Goal: Task Accomplishment & Management: Manage account settings

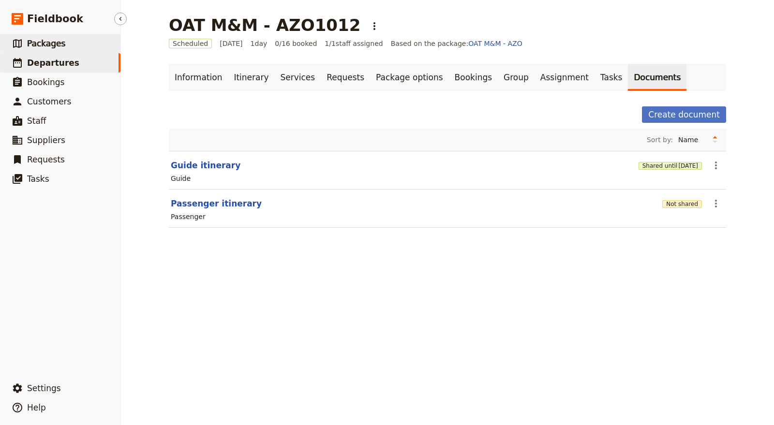
click at [80, 49] on link "​ Packages" at bounding box center [60, 43] width 121 height 19
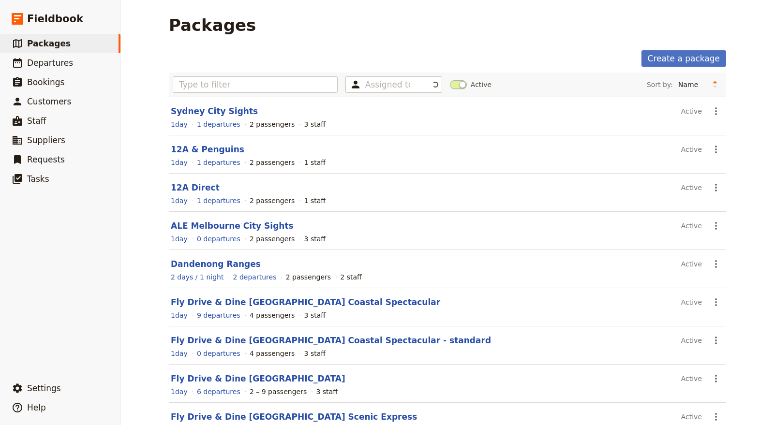
scroll to position [99, 0]
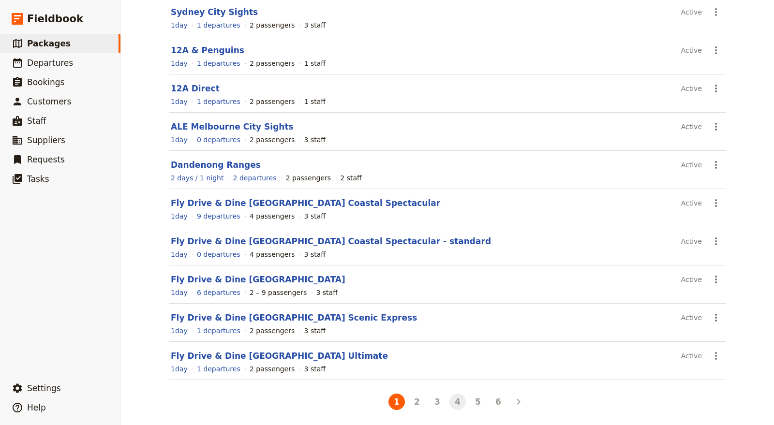
click at [450, 395] on button "4" at bounding box center [458, 402] width 16 height 16
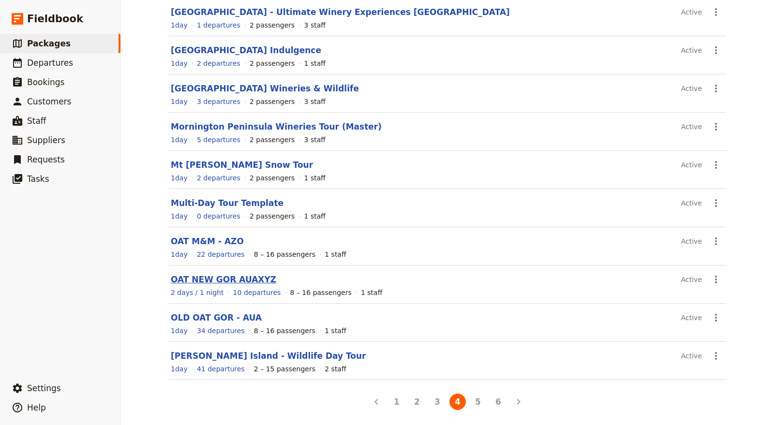
click at [236, 275] on link "OAT NEW GOR AUAXYZ" at bounding box center [224, 280] width 106 height 10
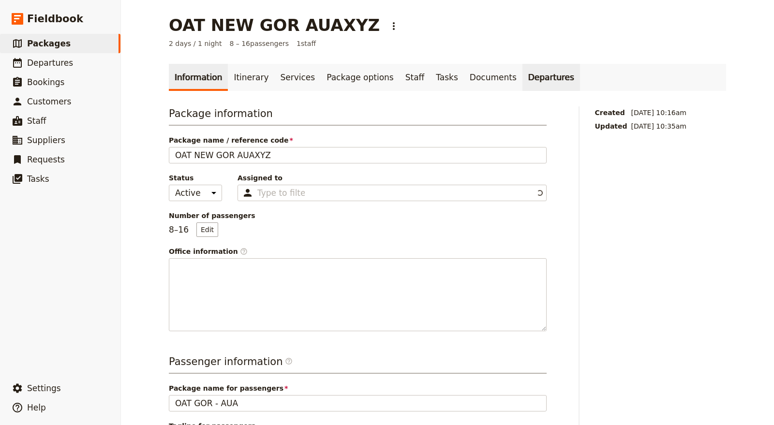
click at [523, 76] on link "Departures" at bounding box center [552, 77] width 58 height 27
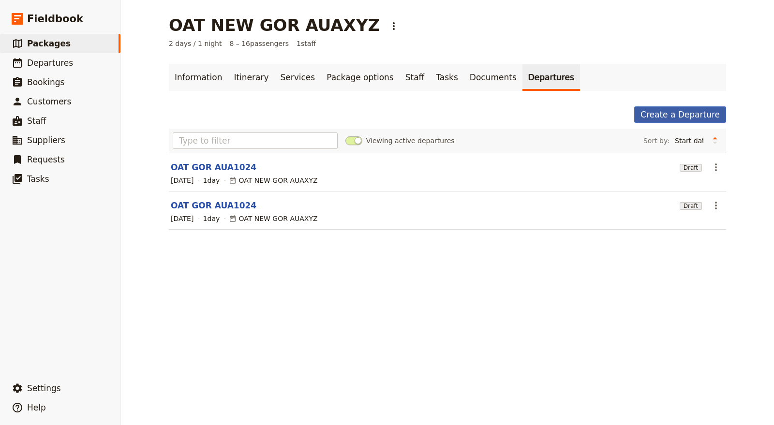
click at [684, 110] on link "Create a Departure" at bounding box center [681, 114] width 92 height 16
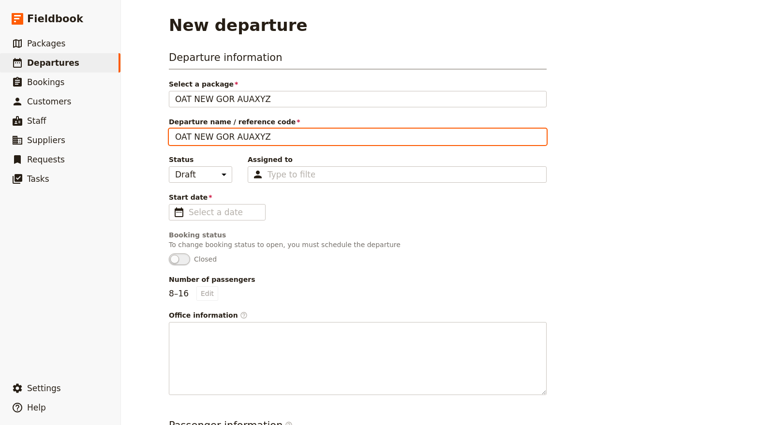
click at [201, 134] on input "OAT NEW GOR AUAXYZ" at bounding box center [358, 137] width 378 height 16
click at [201, 133] on input "OAT NEW GOR AUAXYZ" at bounding box center [358, 137] width 378 height 16
click at [200, 133] on input "OAT NEW GOR AUAXYZ" at bounding box center [358, 137] width 378 height 16
drag, startPoint x: 223, startPoint y: 136, endPoint x: 256, endPoint y: 136, distance: 33.4
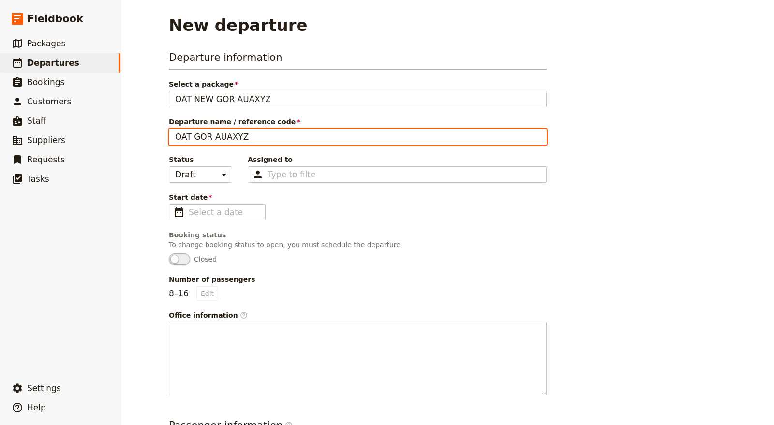
click at [256, 136] on input "OAT GOR AUAXYZ" at bounding box center [358, 137] width 378 height 16
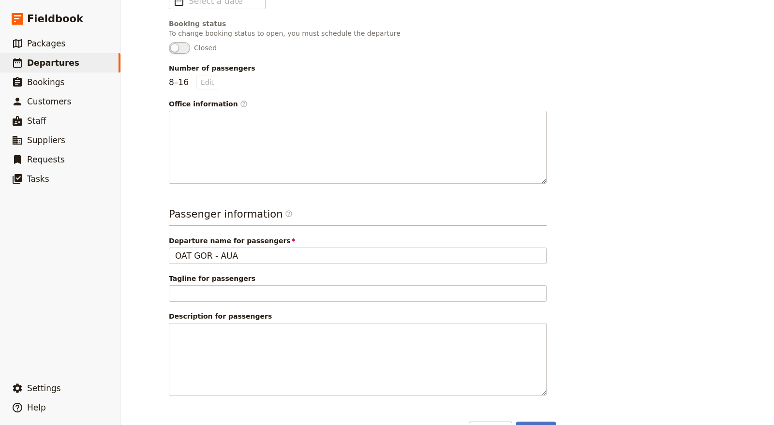
scroll to position [237, 0]
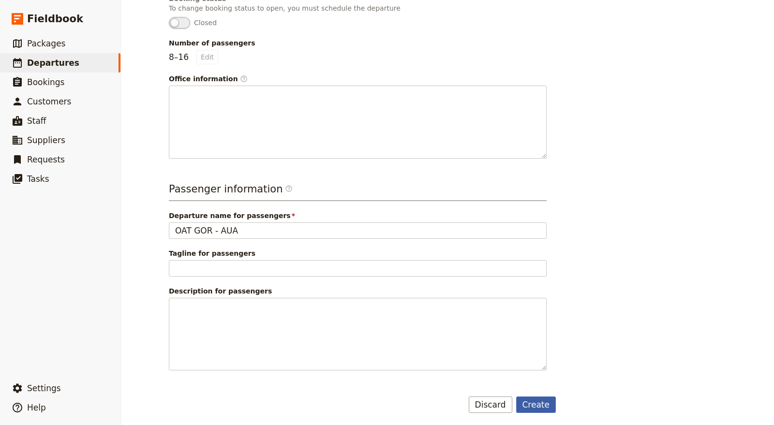
type input "OAT GOR AUA1012"
click at [547, 407] on button "Create" at bounding box center [536, 405] width 40 height 16
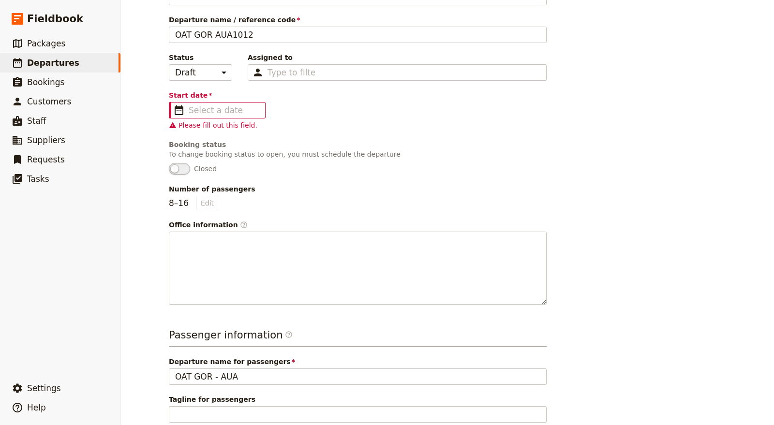
scroll to position [74, 0]
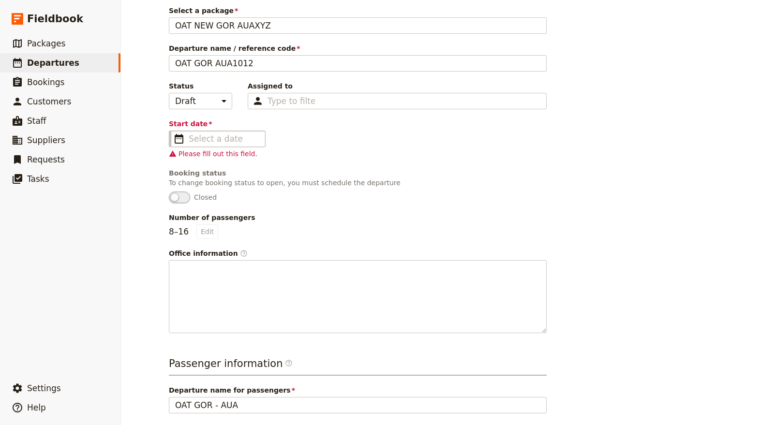
click at [232, 143] on fieldset "​" at bounding box center [217, 139] width 97 height 16
click at [232, 143] on input "Start date ​" at bounding box center [224, 139] width 71 height 12
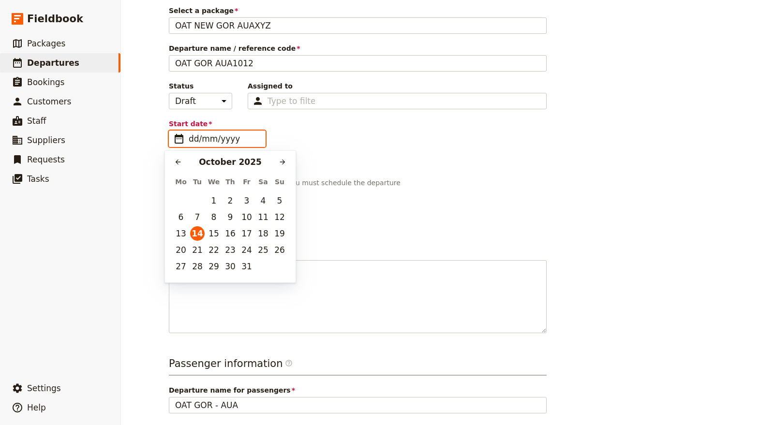
click at [225, 136] on input "dd/mm/yyyy" at bounding box center [224, 139] width 71 height 12
click at [226, 235] on button "16" at bounding box center [230, 234] width 15 height 15
type input "[DATE]"
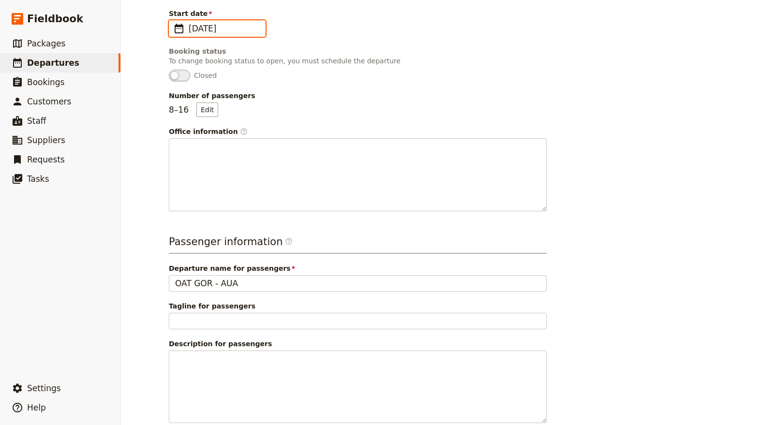
scroll to position [237, 0]
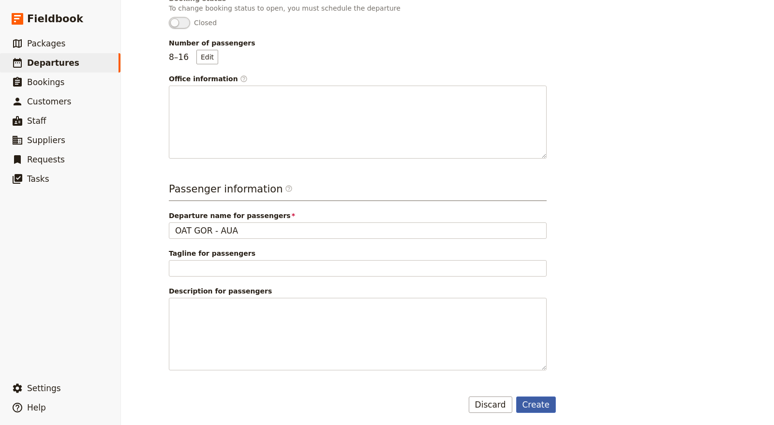
click at [545, 397] on button "Create" at bounding box center [536, 405] width 40 height 16
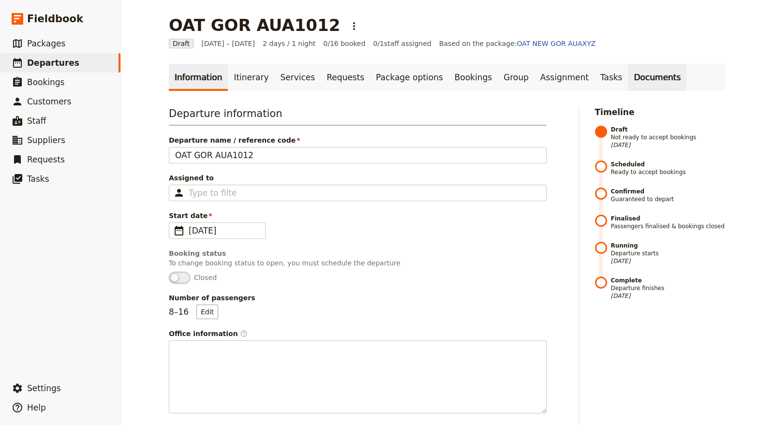
click at [628, 71] on link "Documents" at bounding box center [657, 77] width 59 height 27
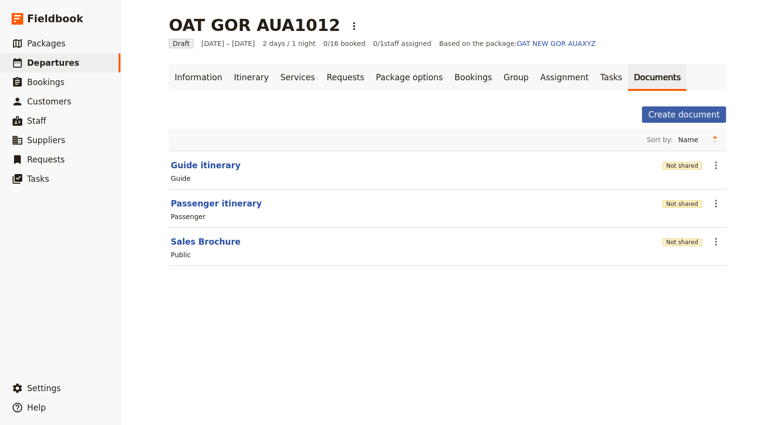
click at [680, 112] on button "Create document" at bounding box center [684, 114] width 84 height 16
select select "RUN_SHEET"
select select "DEFAULT"
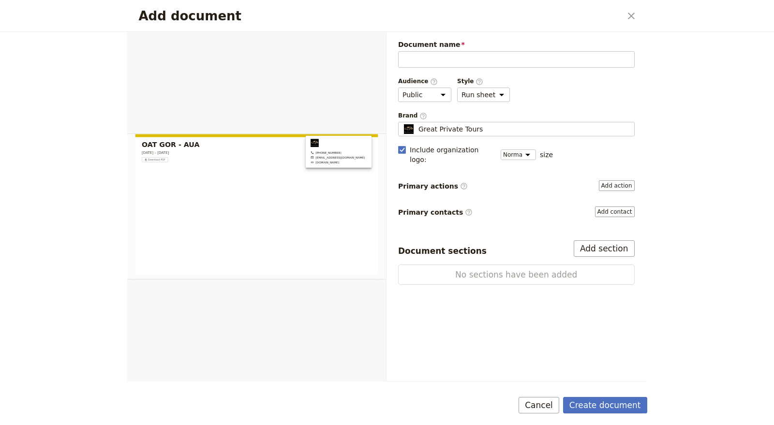
click at [542, 416] on form "Document name Please fill out this field. Audience ​ Public Passenger Guide Sty…" at bounding box center [387, 228] width 520 height 393
click at [541, 403] on button "Cancel" at bounding box center [539, 405] width 41 height 16
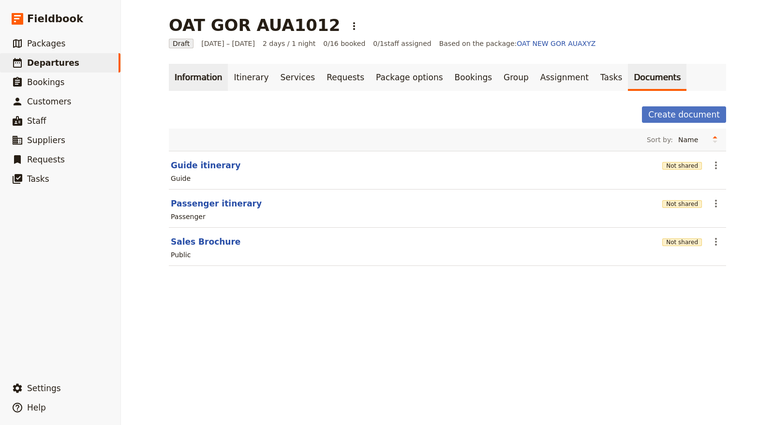
click at [186, 74] on link "Information" at bounding box center [198, 77] width 59 height 27
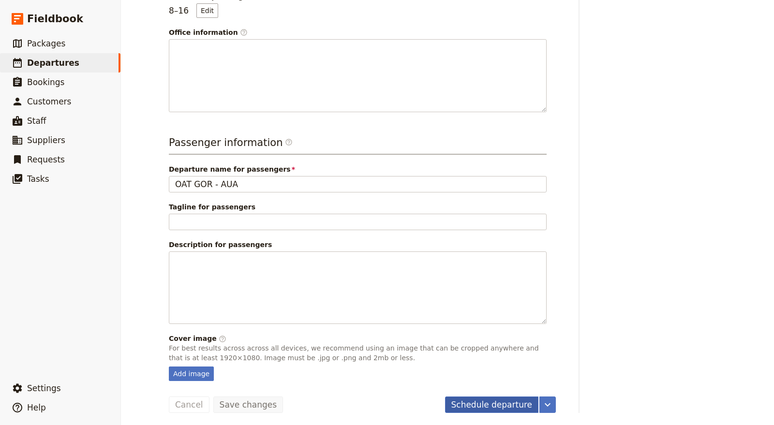
click at [503, 405] on button "Schedule departure" at bounding box center [492, 405] width 94 height 16
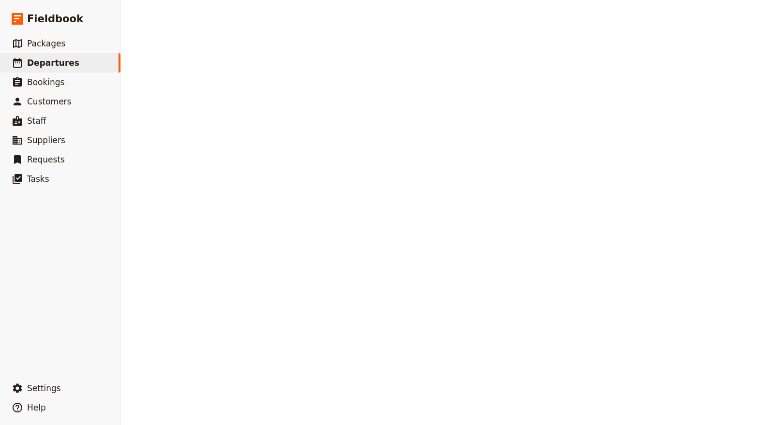
click at [68, 81] on link "​ Bookings" at bounding box center [60, 82] width 121 height 19
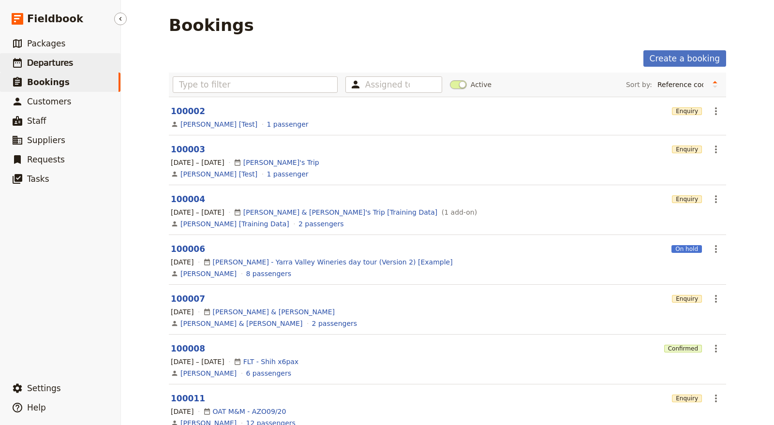
click at [61, 55] on link "​ Departures" at bounding box center [60, 62] width 121 height 19
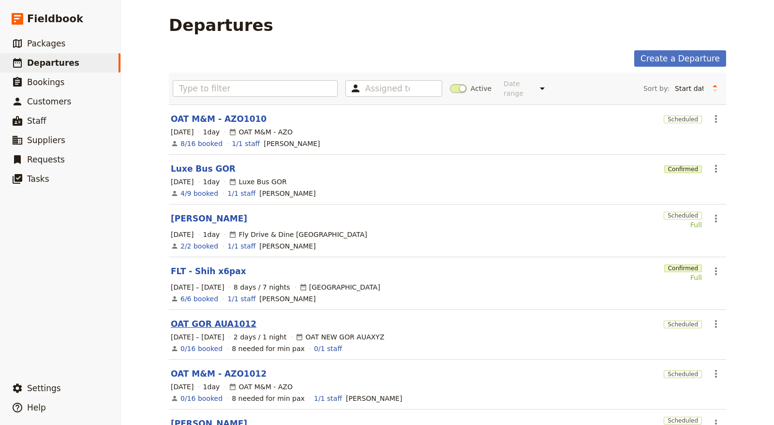
click at [228, 318] on link "OAT GOR AUA1012" at bounding box center [214, 324] width 86 height 12
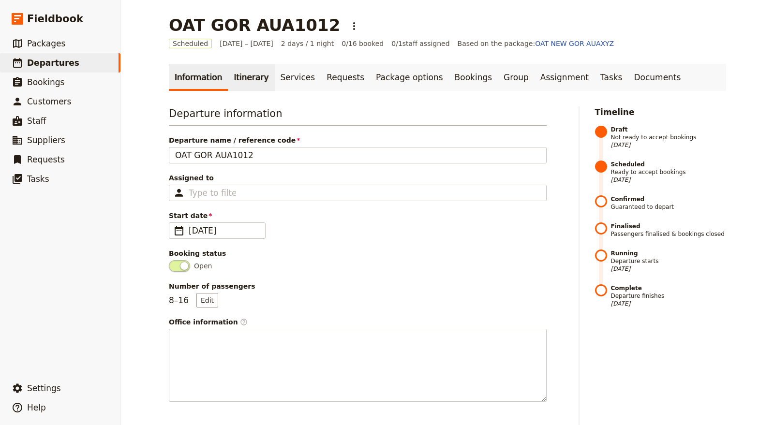
click at [245, 81] on link "Itinerary" at bounding box center [251, 77] width 46 height 27
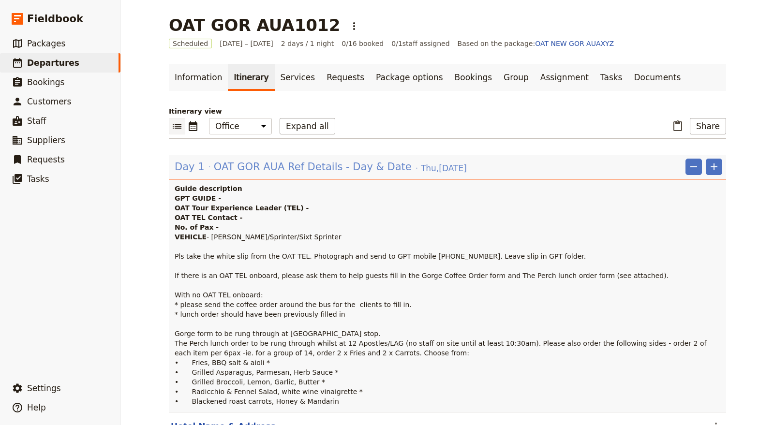
click at [293, 165] on span "OAT GOR AUA Ref Details - Day & Date" at bounding box center [313, 167] width 198 height 15
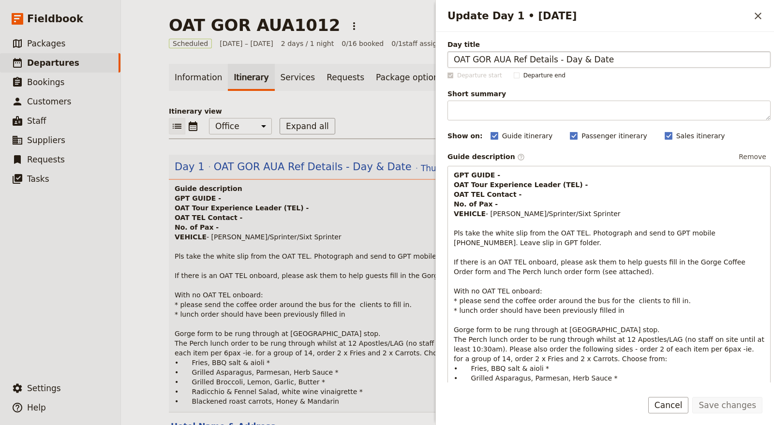
drag, startPoint x: 509, startPoint y: 59, endPoint x: 547, endPoint y: 59, distance: 38.7
click at [547, 59] on input "OAT GOR AUA Ref Details - Day & Date" at bounding box center [609, 59] width 323 height 16
click at [539, 57] on input "OAT GOR AUA 1012 - Day & Date" at bounding box center [609, 59] width 323 height 16
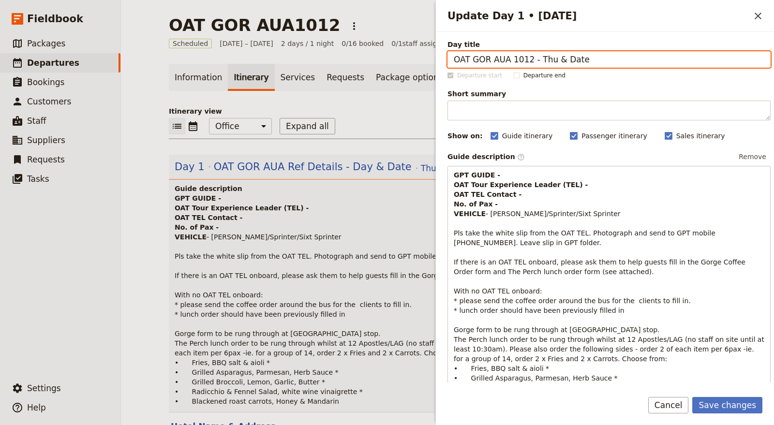
click at [553, 62] on input "OAT GOR AUA 1012 - Thu & Date" at bounding box center [609, 59] width 323 height 16
click at [552, 61] on input "OAT GOR AUA 1012 - Thu & Date" at bounding box center [609, 59] width 323 height 16
click at [581, 62] on input "OAT GOR AUA 1012 - [DATE] Date" at bounding box center [609, 59] width 323 height 16
type input "OAT GOR AUA 1012 - [DATE]"
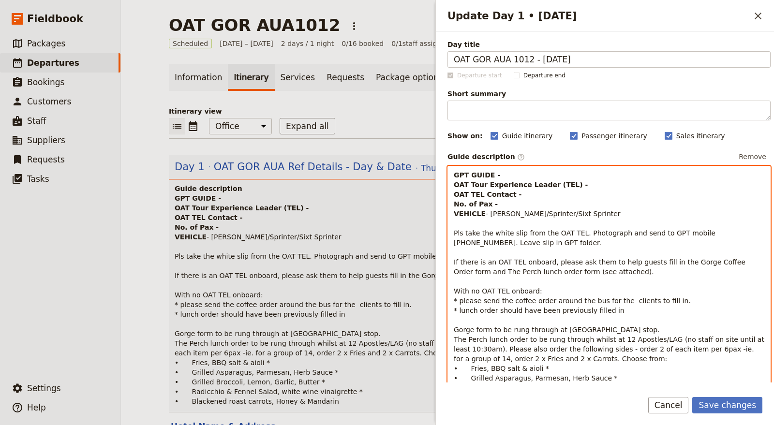
click at [518, 175] on p "GPT GUIDE - OAT Tour Experience Leader (TEL) - OAT TEL Contact - No. of Pax - V…" at bounding box center [609, 291] width 311 height 242
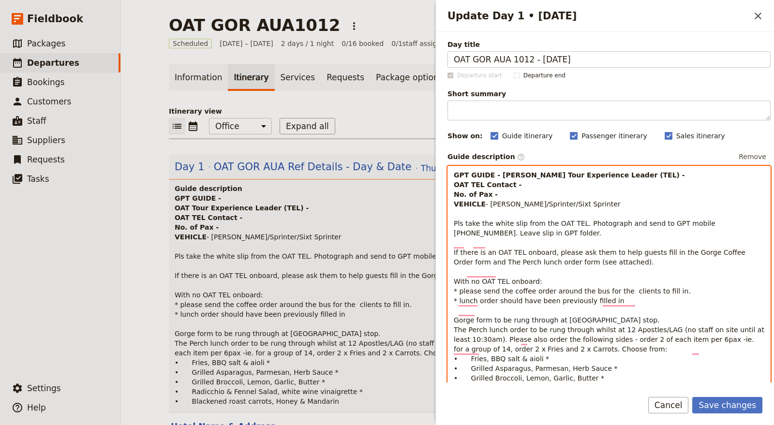
click at [574, 186] on p "GPT GUIDE - [PERSON_NAME] Tour Experience Leader (TEL) - OAT TEL Contact - No. …" at bounding box center [609, 286] width 311 height 232
click at [499, 168] on div "GPT GUIDE - [PERSON_NAME] Tour Experience Leader (TEL) - [PERSON_NAME] OAT TEL …" at bounding box center [609, 284] width 322 height 236
click at [532, 205] on p "GPT GUIDE - [PERSON_NAME] Tour Experience Leader (TEL) - [PERSON_NAME] OAT TEL …" at bounding box center [609, 286] width 311 height 232
click at [520, 196] on p "GPT GUIDE - [PERSON_NAME] Tour Experience Leader (TEL) - [PERSON_NAME] OAT TEL …" at bounding box center [609, 286] width 311 height 232
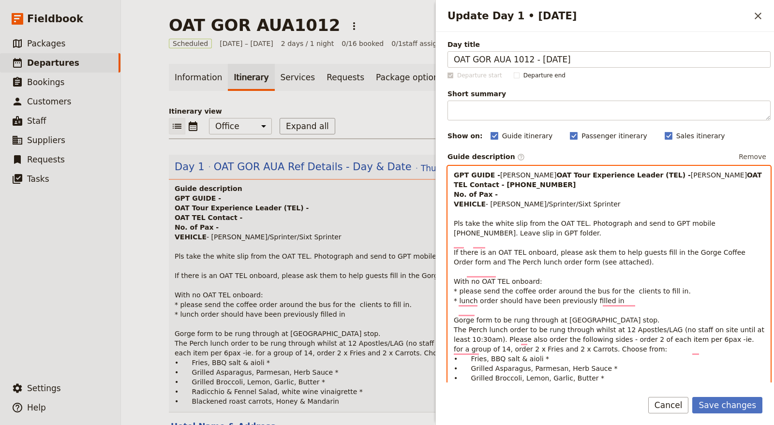
click at [497, 204] on p "GPT GUIDE - [PERSON_NAME] Tour Experience Leader (TEL) - [PERSON_NAME] OAT TEL …" at bounding box center [609, 286] width 311 height 232
drag, startPoint x: 590, startPoint y: 190, endPoint x: 513, endPoint y: 191, distance: 77.4
click at [513, 191] on p "GPT GUIDE - [PERSON_NAME] Tour Experience Leader (TEL) - [PERSON_NAME] OAT TEL …" at bounding box center [609, 286] width 311 height 232
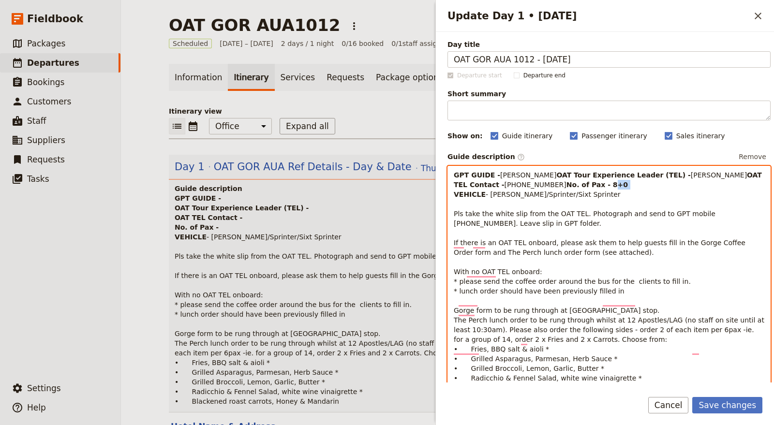
drag, startPoint x: 507, startPoint y: 204, endPoint x: 494, endPoint y: 205, distance: 13.6
click at [494, 205] on p "GPT GUIDE - [PERSON_NAME] Tour Experience Leader (TEL) - [PERSON_NAME] OAT TEL …" at bounding box center [609, 281] width 311 height 223
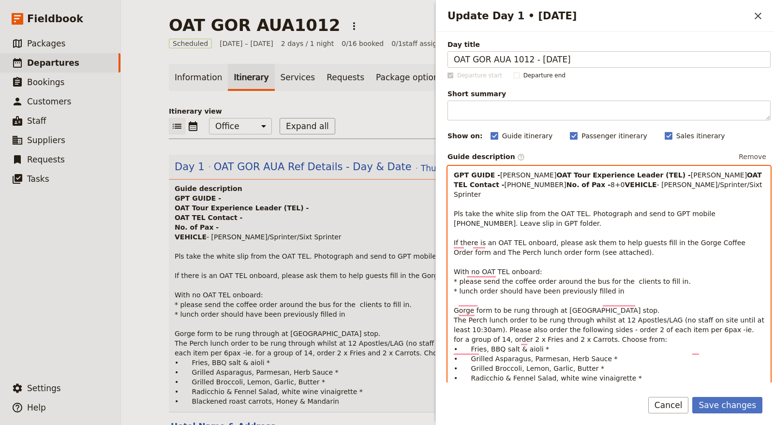
click at [540, 201] on p "GPT GUIDE - [PERSON_NAME] Tour Experience Leader (TEL) - [PERSON_NAME] OAT TEL …" at bounding box center [609, 281] width 311 height 223
drag, startPoint x: 486, startPoint y: 215, endPoint x: 567, endPoint y: 218, distance: 81.4
click at [567, 218] on p "GPT GUIDE - [PERSON_NAME] Tour Experience Leader (TEL) - [PERSON_NAME] OAT TEL …" at bounding box center [609, 281] width 311 height 223
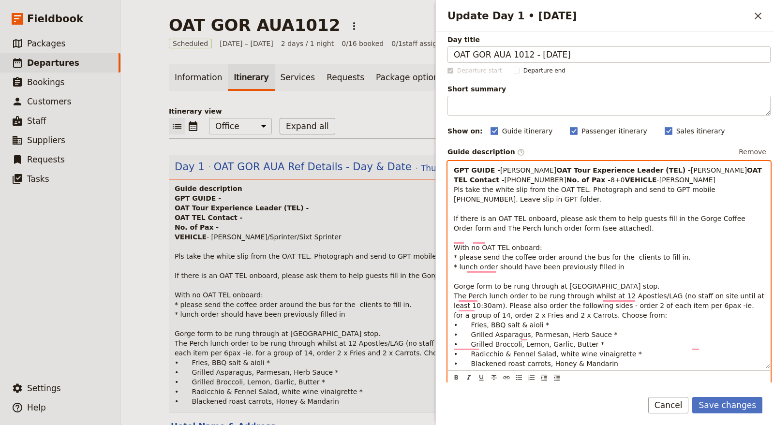
scroll to position [9, 0]
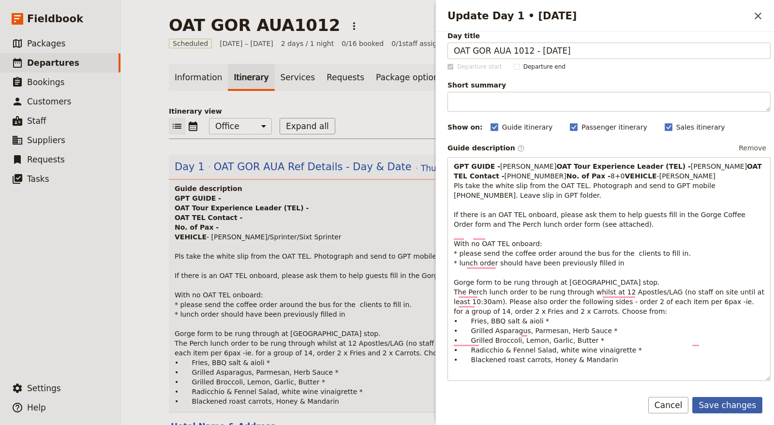
click at [741, 405] on button "Save changes" at bounding box center [728, 405] width 70 height 16
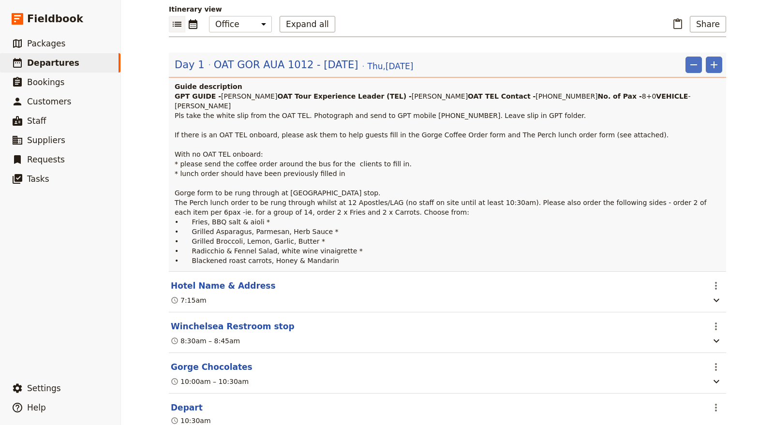
scroll to position [106, 0]
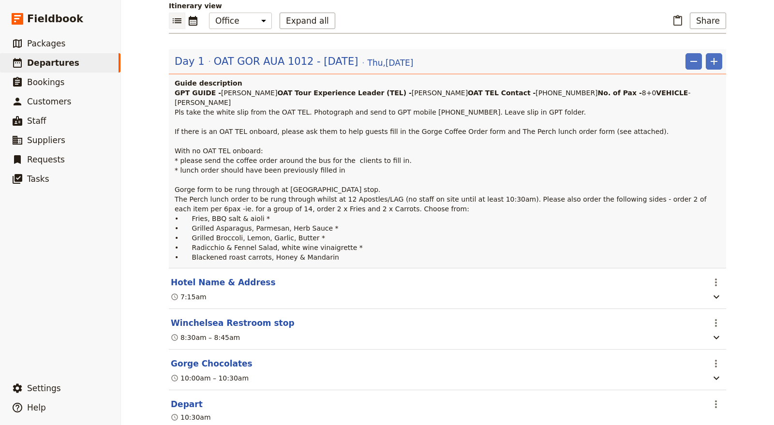
drag, startPoint x: 190, startPoint y: 21, endPoint x: 205, endPoint y: 36, distance: 20.5
click at [189, 21] on icon "Calendar view" at bounding box center [193, 21] width 12 height 12
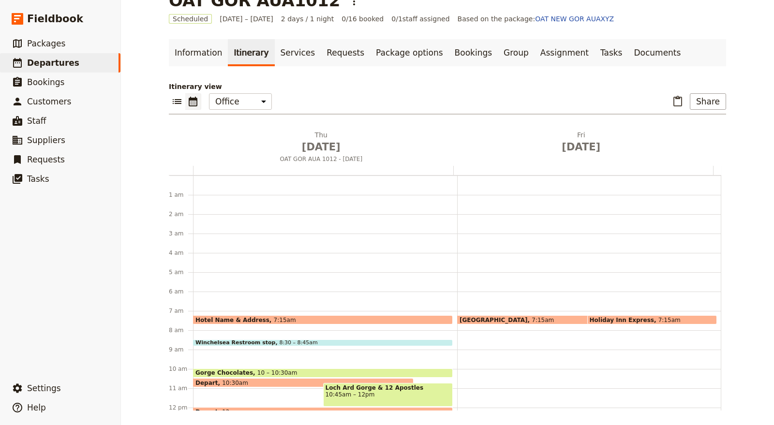
scroll to position [126, 0]
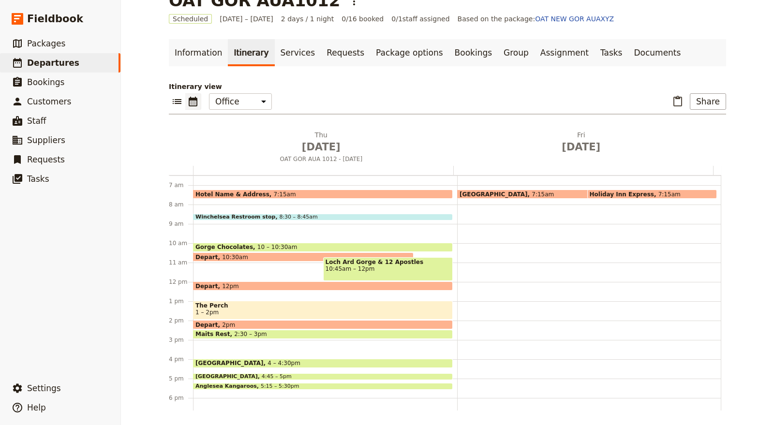
click at [530, 195] on span at bounding box center [568, 197] width 220 height 4
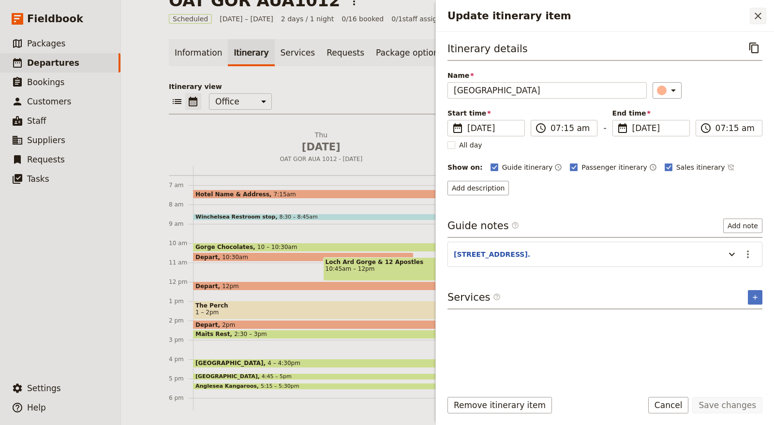
click at [762, 22] on div "Update itinerary item ​" at bounding box center [605, 16] width 338 height 32
click at [763, 15] on icon "Close drawer" at bounding box center [759, 16] width 12 height 12
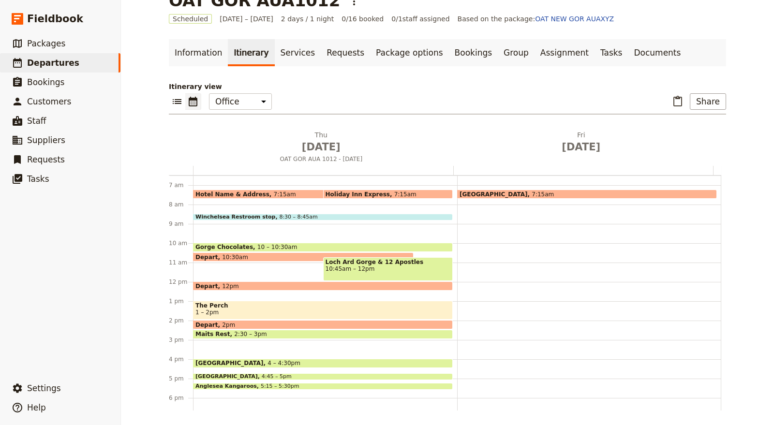
click at [267, 195] on span at bounding box center [304, 197] width 220 height 4
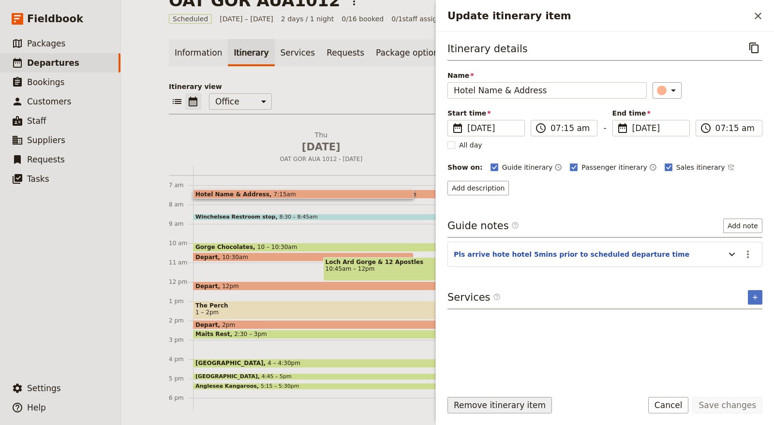
click at [522, 404] on button "Remove itinerary item" at bounding box center [500, 405] width 105 height 16
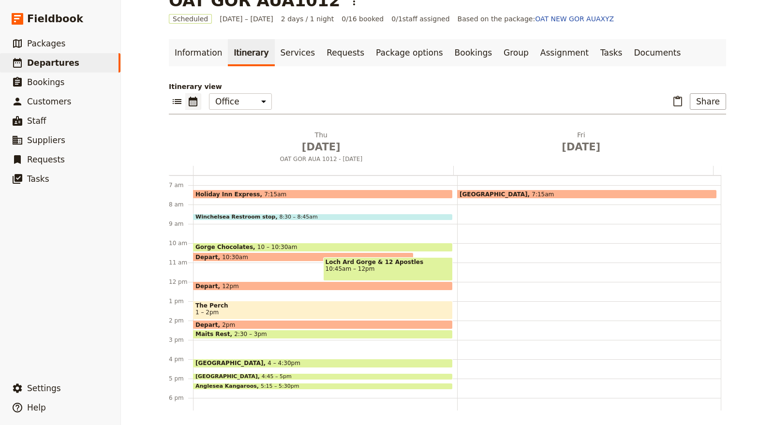
click at [495, 192] on span "[GEOGRAPHIC_DATA]" at bounding box center [496, 194] width 72 height 6
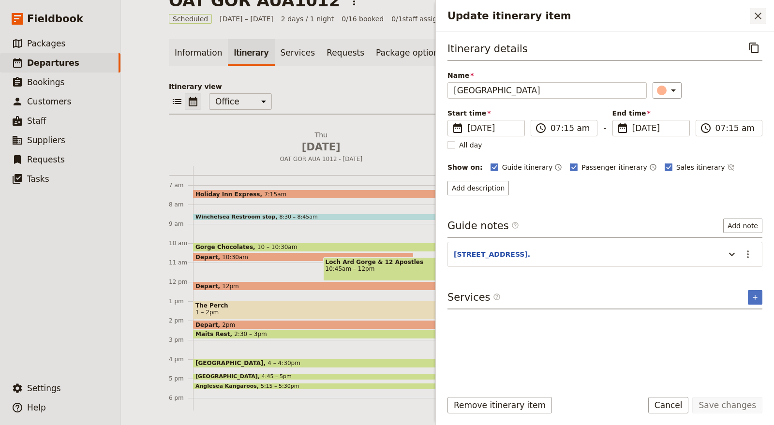
click at [760, 17] on icon "Close drawer" at bounding box center [758, 16] width 7 height 7
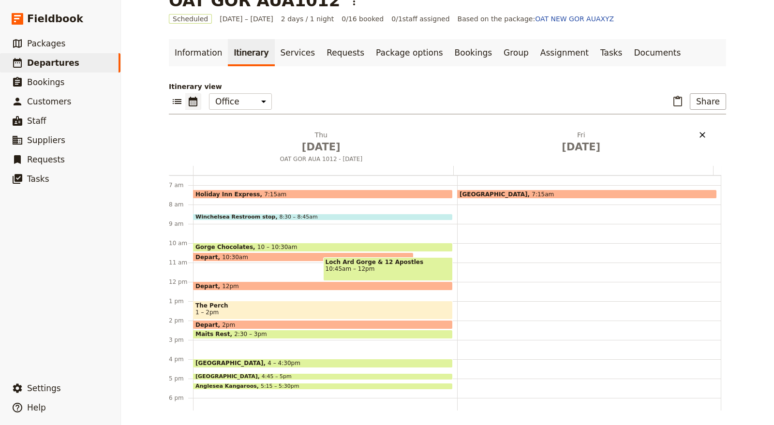
click at [698, 131] on icon "Delete Fri Oct 17" at bounding box center [703, 135] width 10 height 10
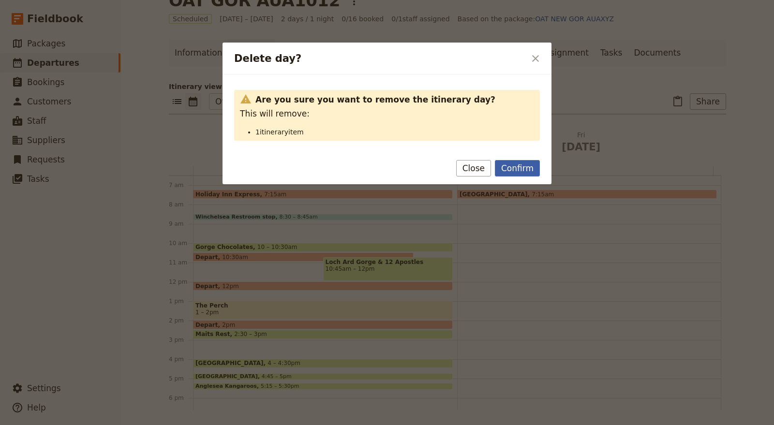
click at [527, 168] on button "Confirm" at bounding box center [517, 168] width 45 height 16
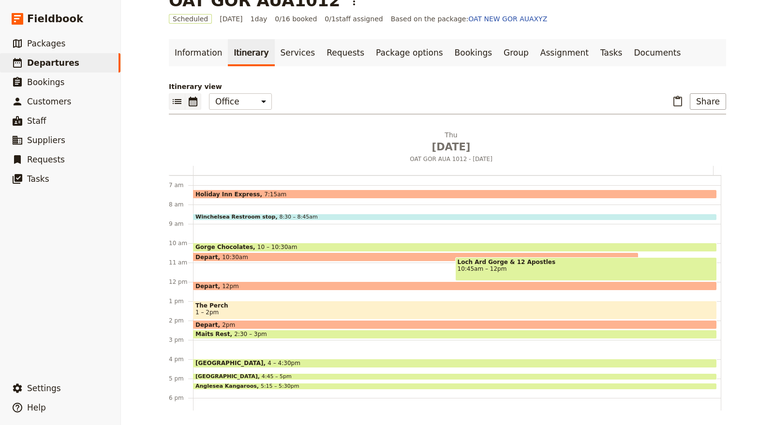
click at [169, 106] on button "​" at bounding box center [177, 101] width 16 height 16
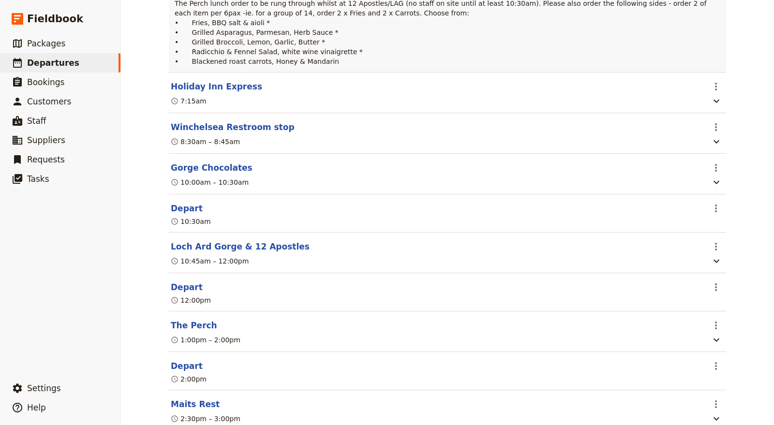
scroll to position [305, 0]
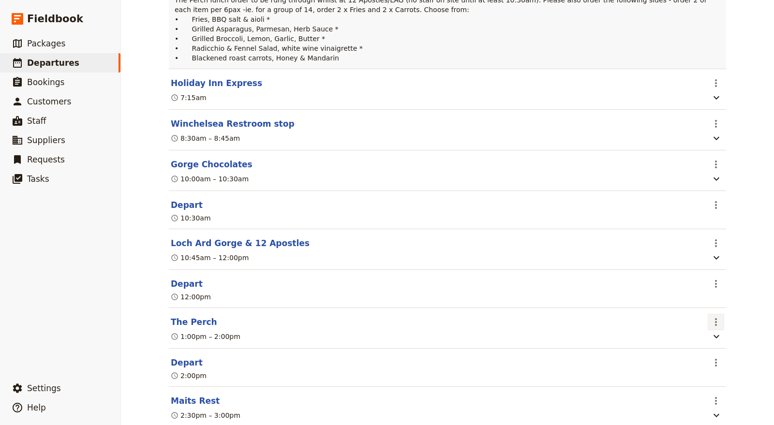
click at [712, 328] on icon "Actions" at bounding box center [716, 323] width 12 height 12
click at [690, 384] on span "Edit this itinerary item" at bounding box center [667, 381] width 76 height 10
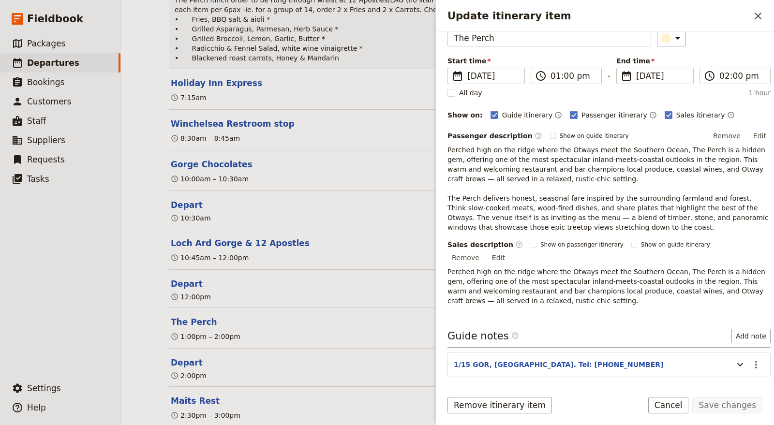
scroll to position [76, 0]
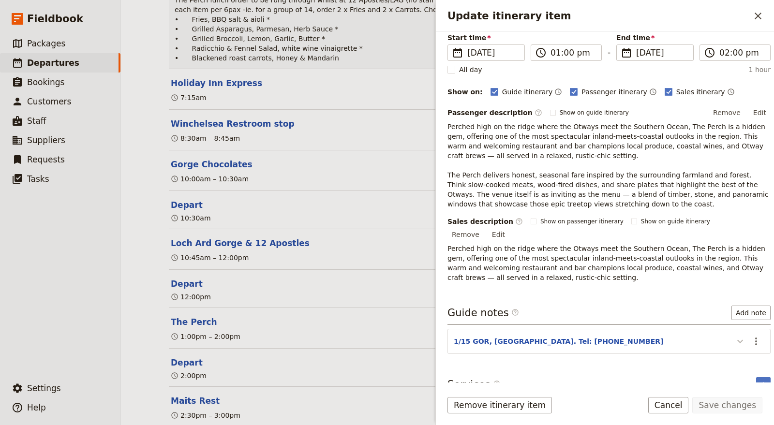
click at [735, 336] on icon "Update itinerary item" at bounding box center [741, 342] width 12 height 12
click at [751, 336] on icon "Actions" at bounding box center [757, 342] width 12 height 12
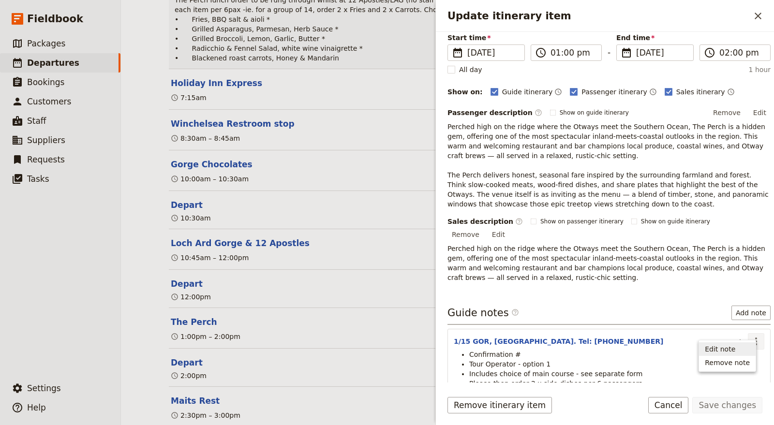
click at [730, 348] on span "Edit note" at bounding box center [720, 350] width 30 height 10
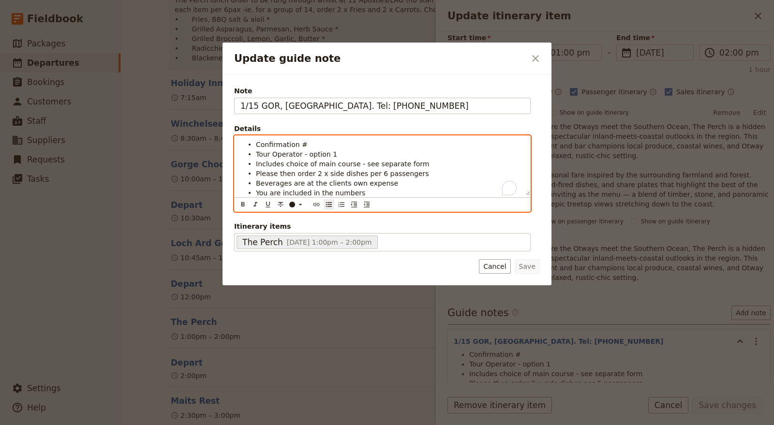
click at [498, 203] on div "Confirmation # Tour Operator - option 1 Includes choice of main course - see se…" at bounding box center [382, 174] width 297 height 76
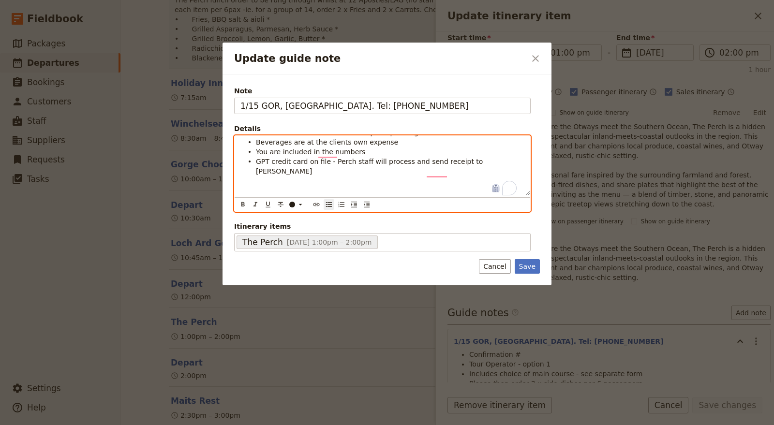
scroll to position [50, 0]
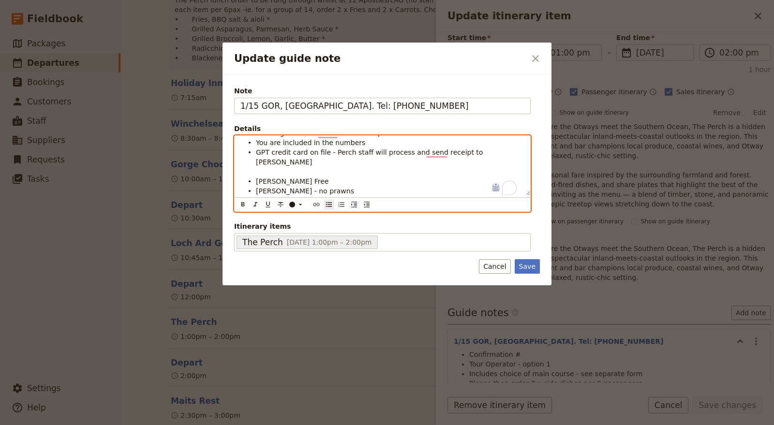
click at [267, 160] on li "GPT credit card on file - Perch staff will process and send receipt to [PERSON_…" at bounding box center [390, 161] width 269 height 29
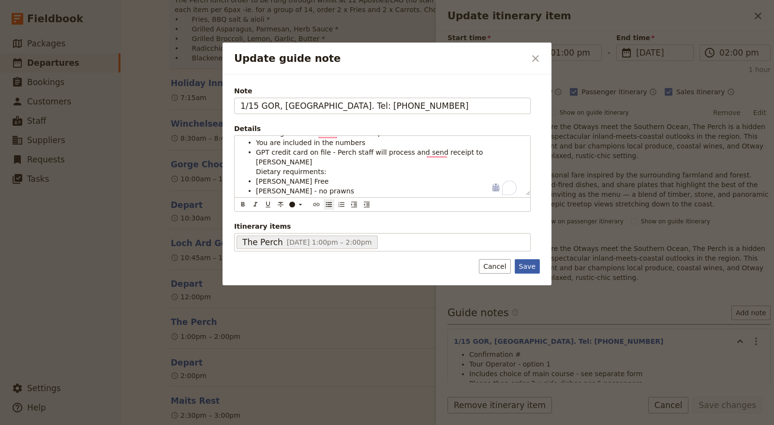
click at [534, 268] on button "Save" at bounding box center [527, 266] width 25 height 15
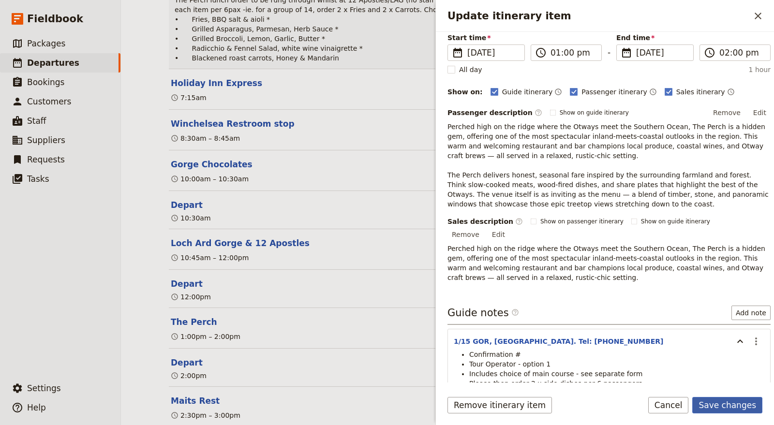
click at [740, 400] on button "Save changes" at bounding box center [728, 405] width 70 height 16
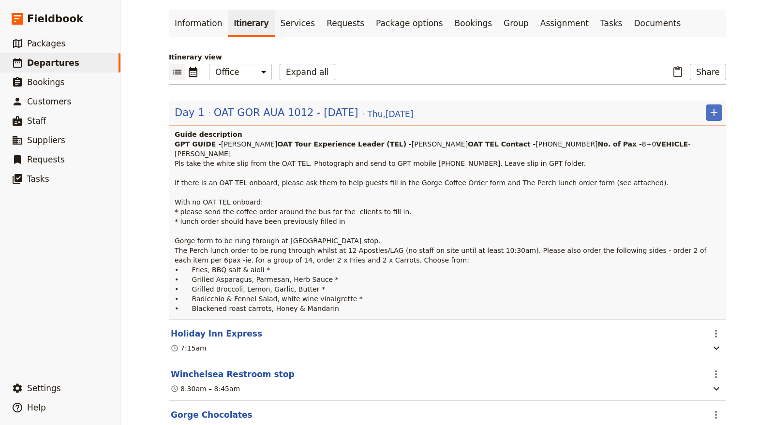
scroll to position [0, 0]
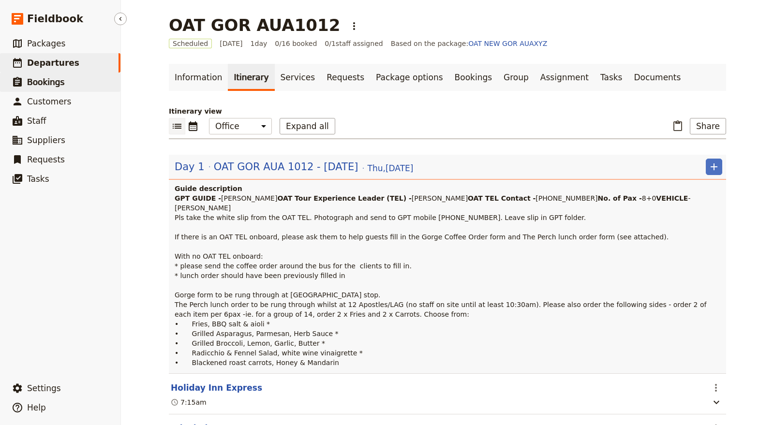
click at [67, 85] on link "​ Bookings" at bounding box center [60, 82] width 121 height 19
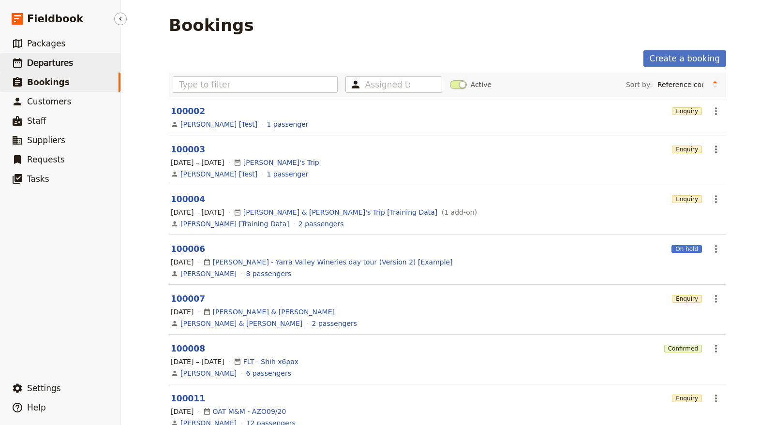
click at [68, 71] on link "​ Departures" at bounding box center [60, 62] width 121 height 19
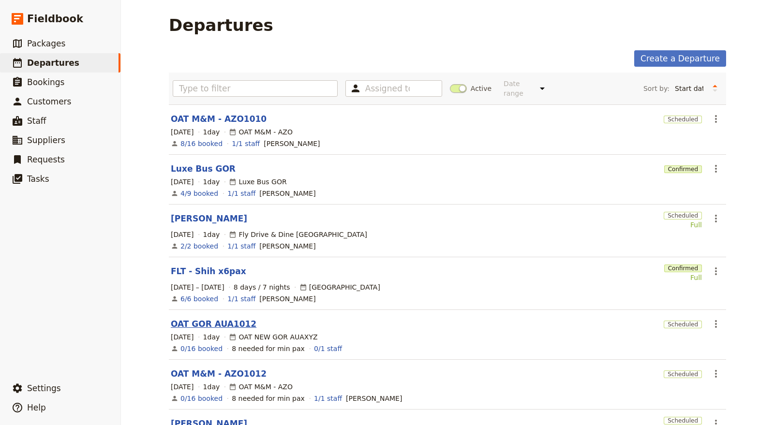
click at [224, 318] on link "OAT GOR AUA1012" at bounding box center [214, 324] width 86 height 12
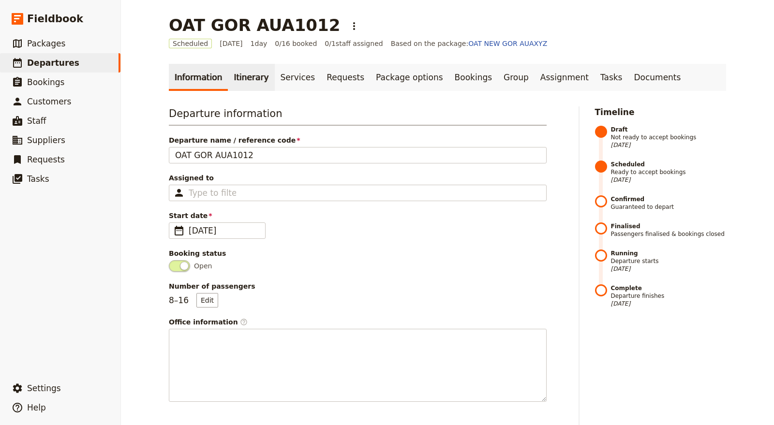
click at [240, 78] on link "Itinerary" at bounding box center [251, 77] width 46 height 27
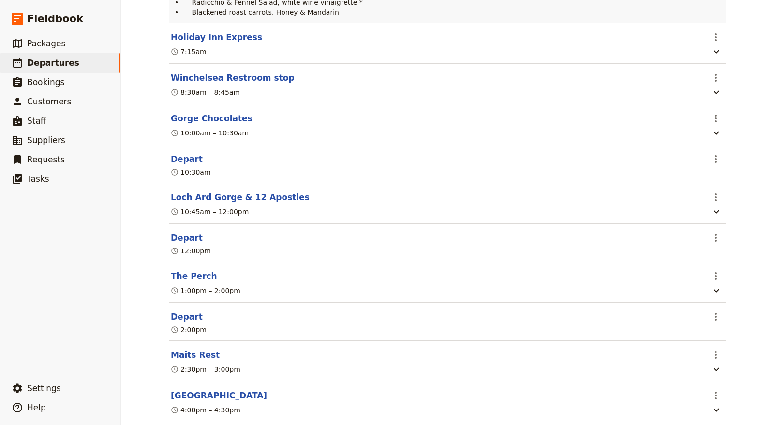
scroll to position [344, 0]
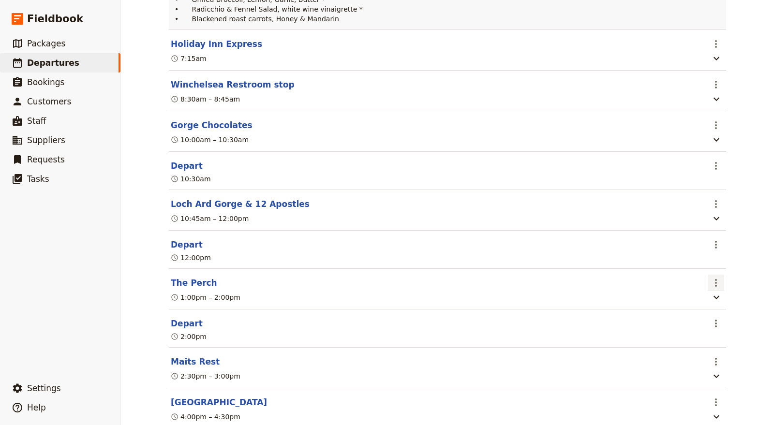
click at [710, 289] on icon "Actions" at bounding box center [716, 283] width 12 height 12
click at [699, 338] on span "Edit this itinerary item" at bounding box center [667, 342] width 76 height 10
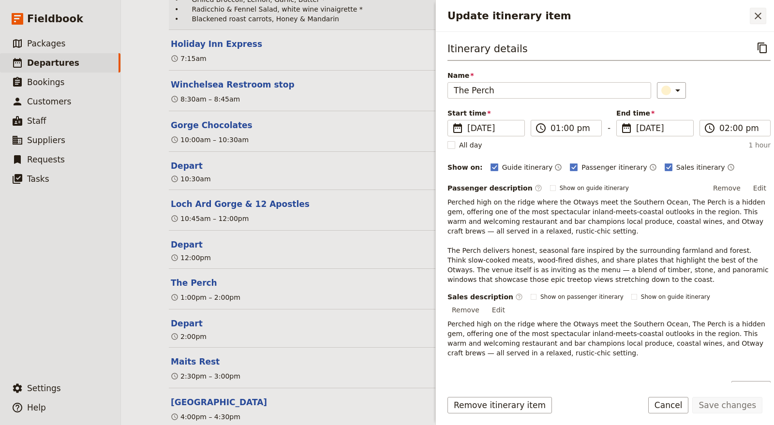
click at [757, 17] on icon "Close drawer" at bounding box center [758, 16] width 7 height 7
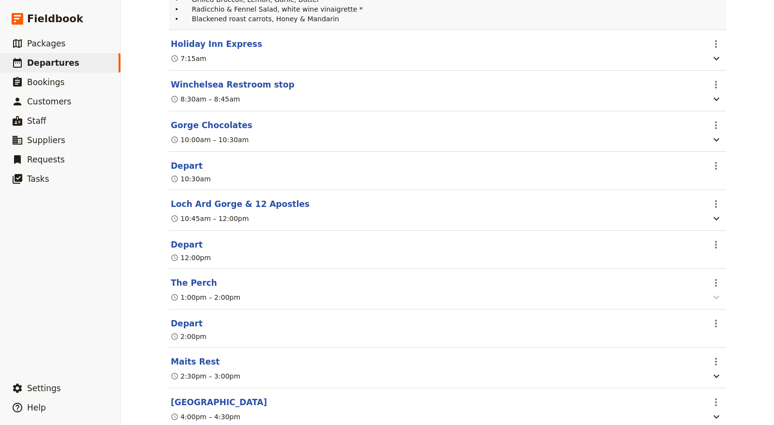
click at [715, 303] on icon "button" at bounding box center [717, 298] width 12 height 12
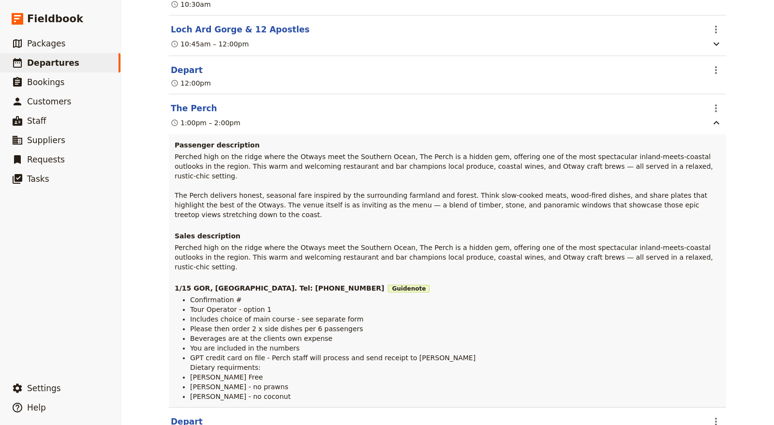
scroll to position [527, 0]
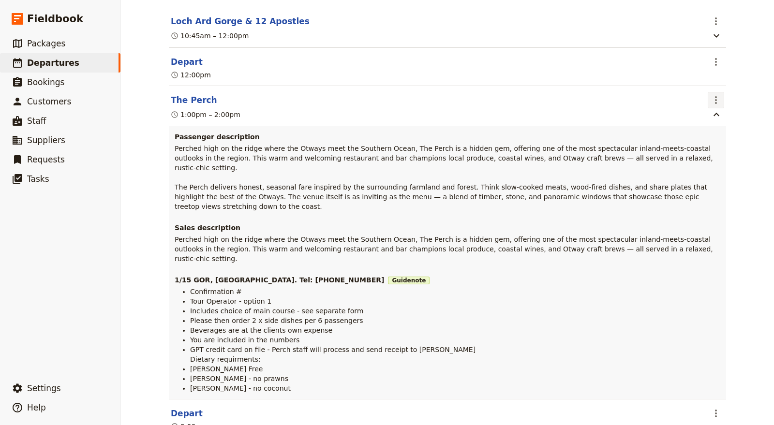
click at [717, 106] on icon "Actions" at bounding box center [716, 100] width 12 height 12
click at [712, 160] on span "Edit this itinerary item" at bounding box center [671, 159] width 85 height 10
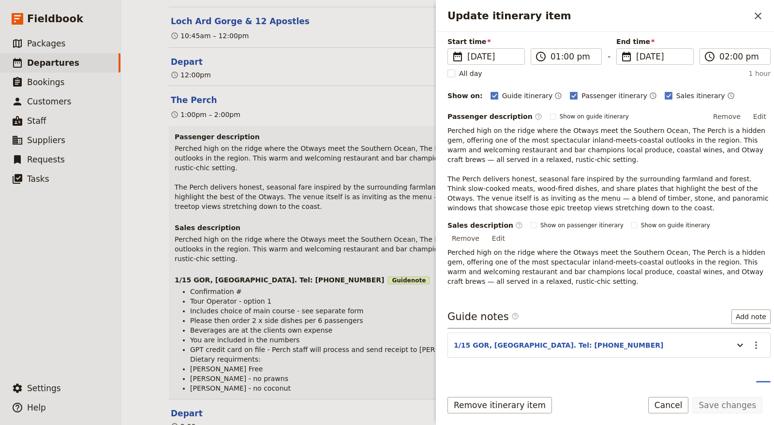
scroll to position [73, 0]
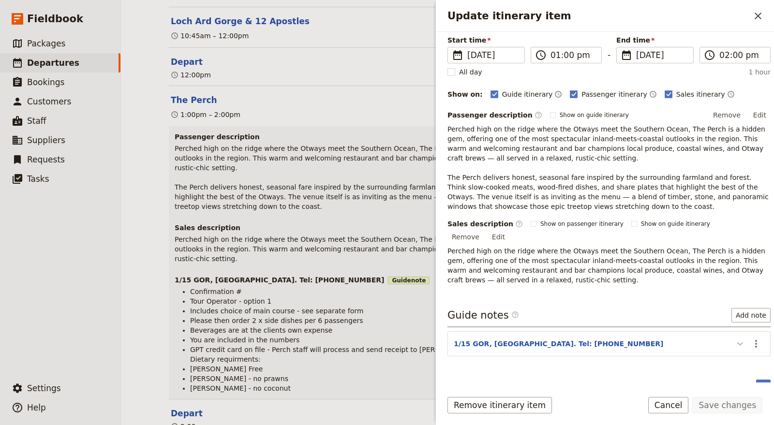
click at [737, 338] on icon "Update itinerary item" at bounding box center [741, 344] width 12 height 12
click at [752, 338] on icon "Actions" at bounding box center [757, 344] width 12 height 12
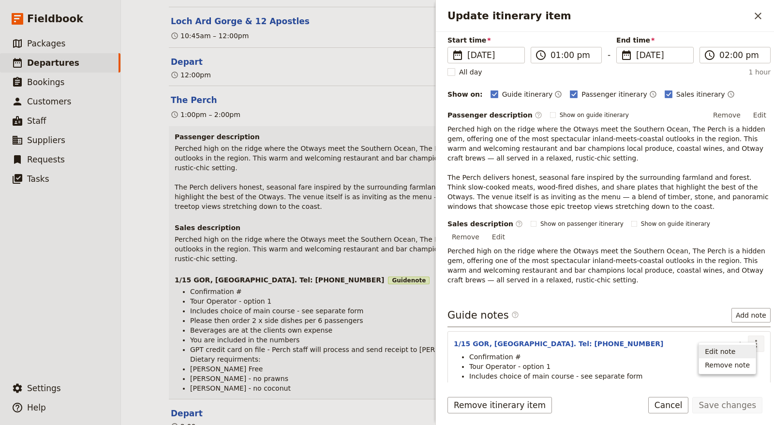
click at [738, 349] on span "Edit note" at bounding box center [727, 352] width 45 height 10
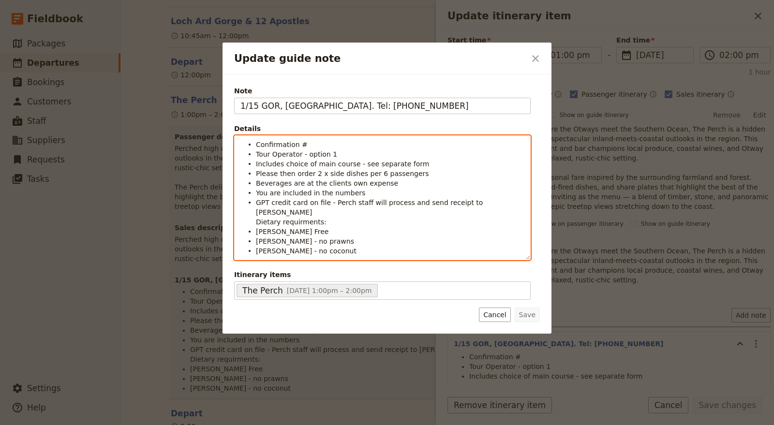
click at [324, 139] on li "Confirmation #" at bounding box center [390, 144] width 269 height 10
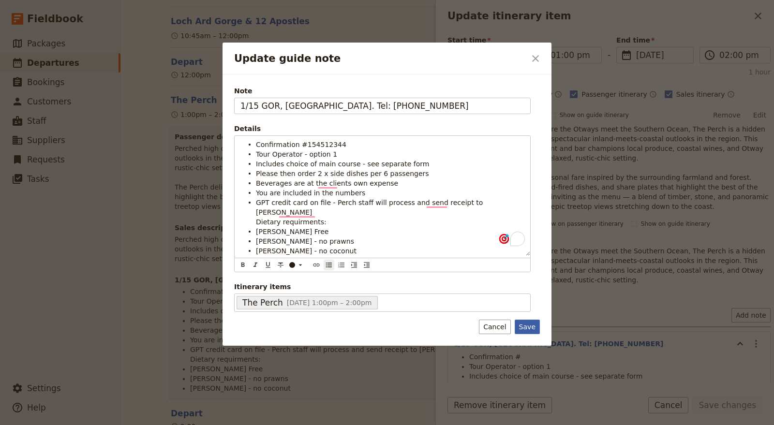
click at [533, 320] on button "Save" at bounding box center [527, 327] width 25 height 15
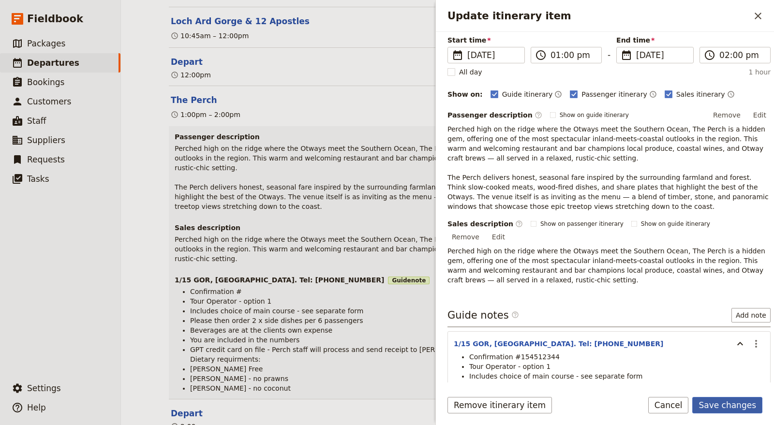
click at [723, 408] on button "Save changes" at bounding box center [728, 405] width 70 height 16
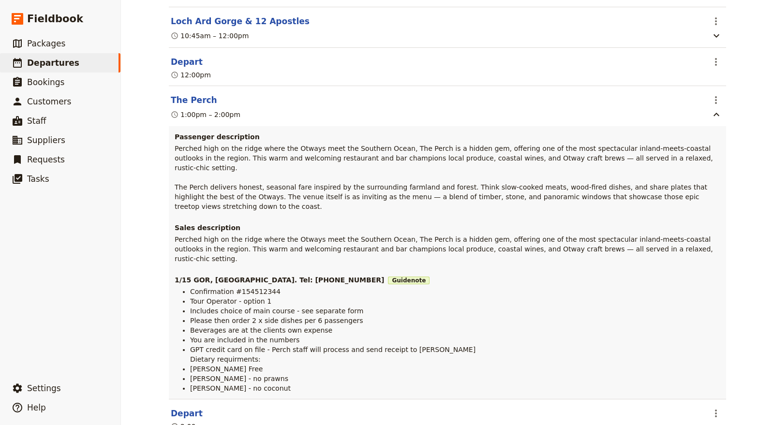
scroll to position [0, 0]
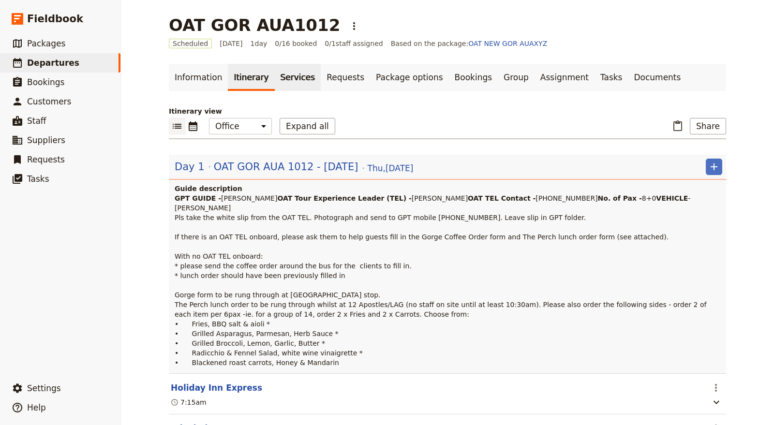
click at [275, 76] on link "Services" at bounding box center [298, 77] width 46 height 27
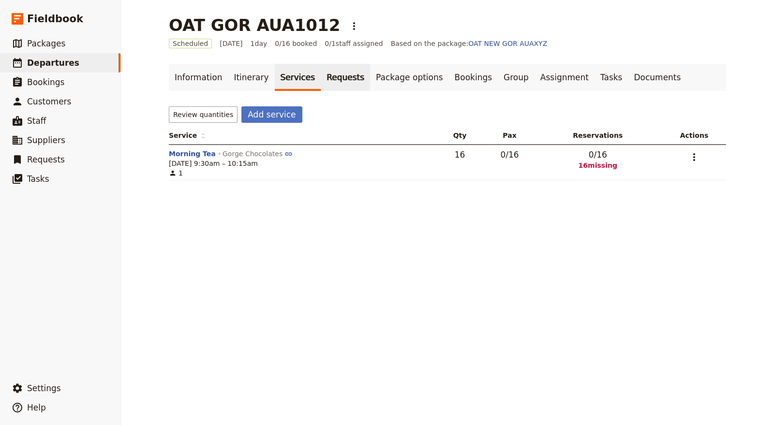
click at [321, 81] on link "Requests" at bounding box center [345, 77] width 49 height 27
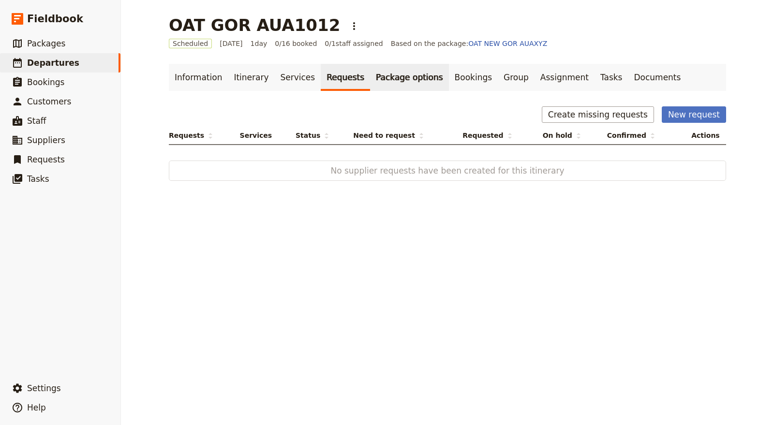
click at [370, 78] on link "Package options" at bounding box center [409, 77] width 78 height 27
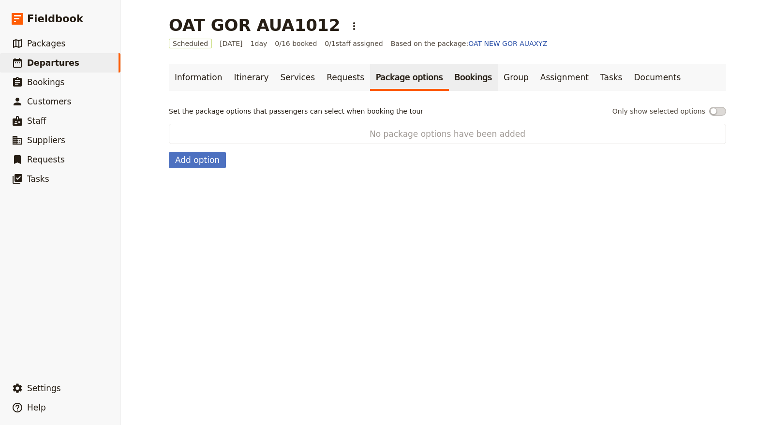
click at [449, 81] on link "Bookings" at bounding box center [473, 77] width 49 height 27
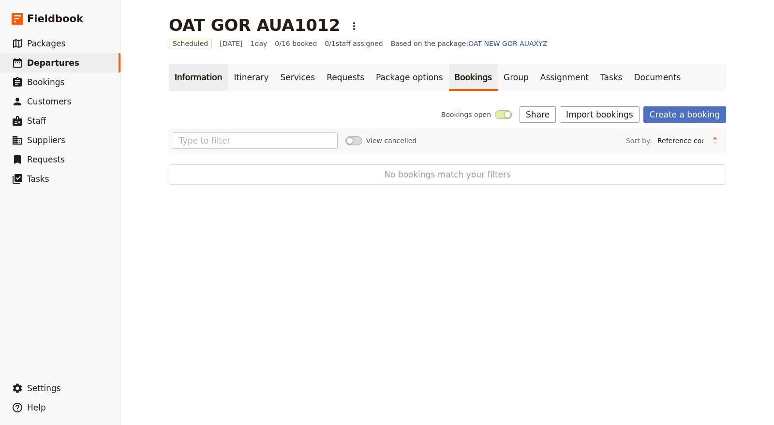
click at [193, 81] on link "Information" at bounding box center [198, 77] width 59 height 27
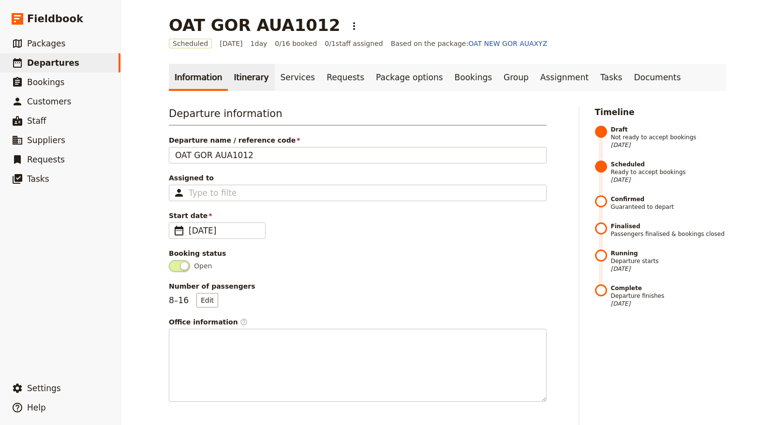
click at [236, 74] on link "Itinerary" at bounding box center [251, 77] width 46 height 27
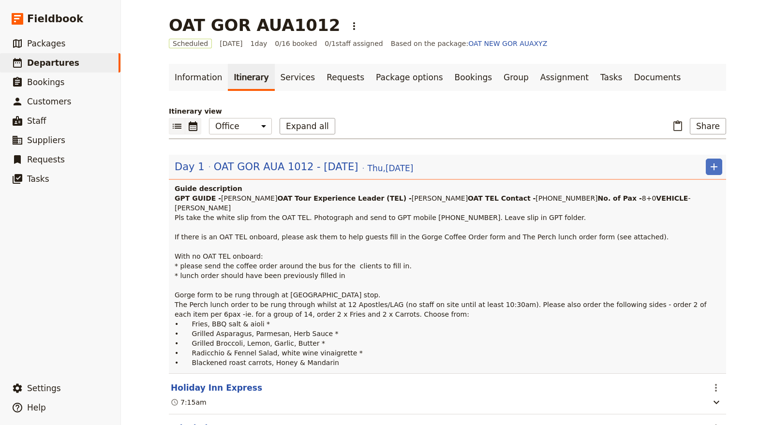
click at [185, 118] on button "​" at bounding box center [193, 126] width 16 height 16
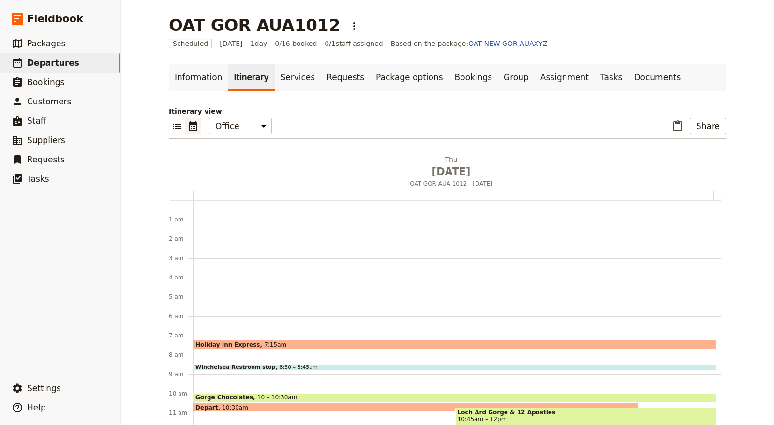
scroll to position [126, 0]
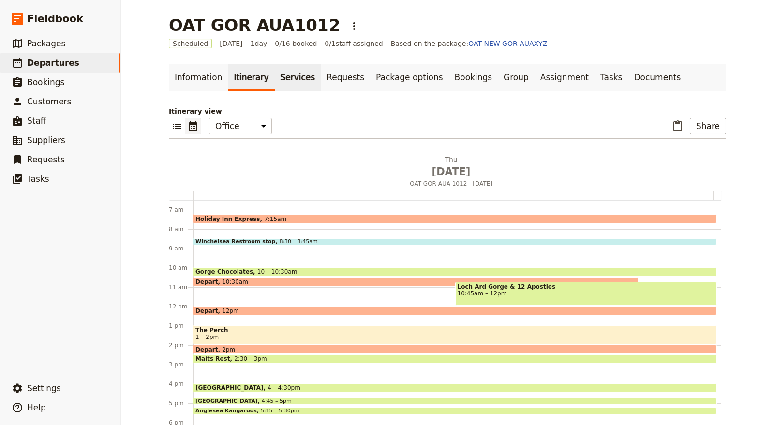
click at [283, 76] on link "Services" at bounding box center [298, 77] width 46 height 27
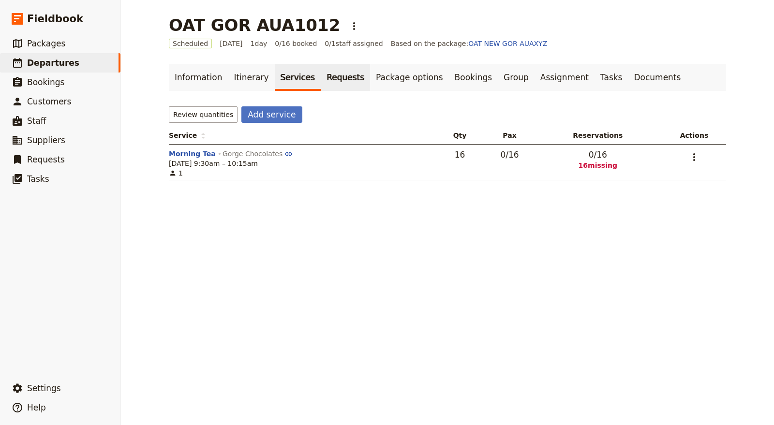
click at [321, 79] on link "Requests" at bounding box center [345, 77] width 49 height 27
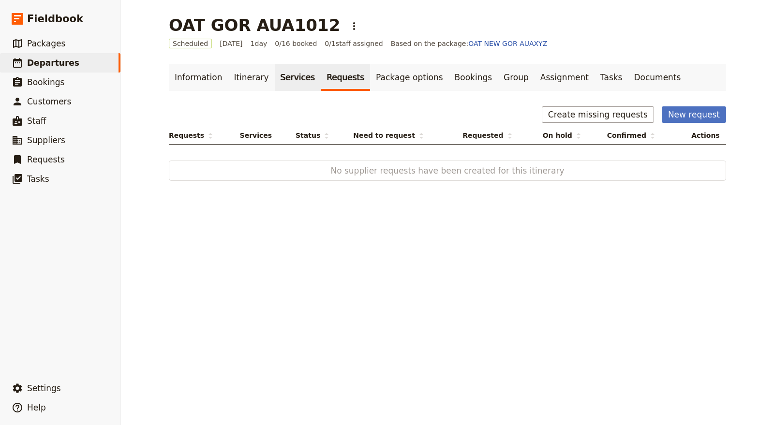
click at [286, 79] on link "Services" at bounding box center [298, 77] width 46 height 27
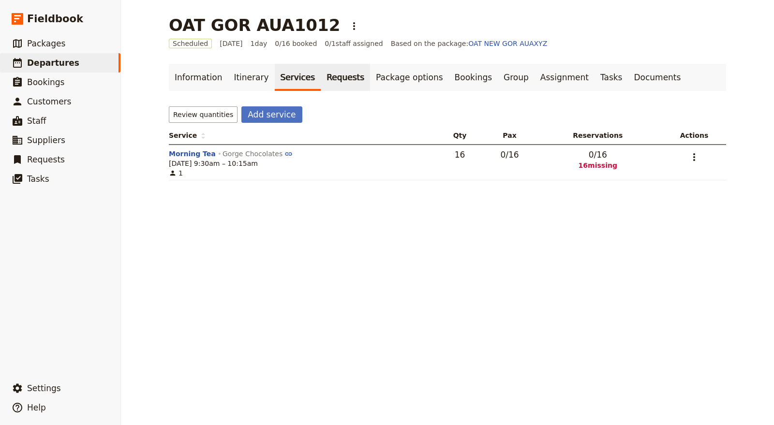
click at [321, 80] on link "Requests" at bounding box center [345, 77] width 49 height 27
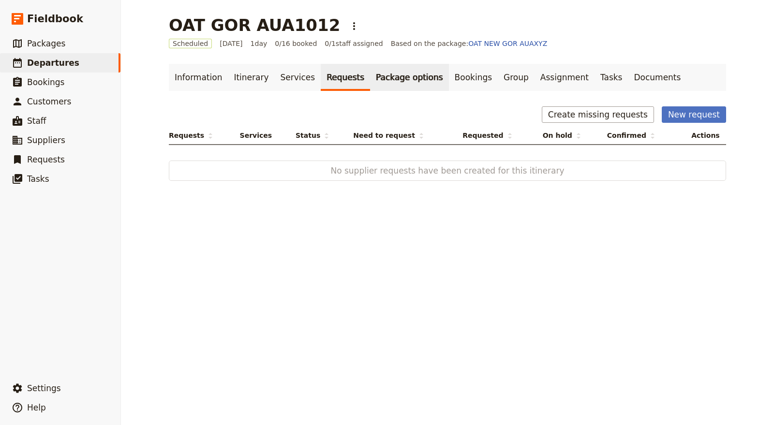
click at [373, 79] on link "Package options" at bounding box center [409, 77] width 78 height 27
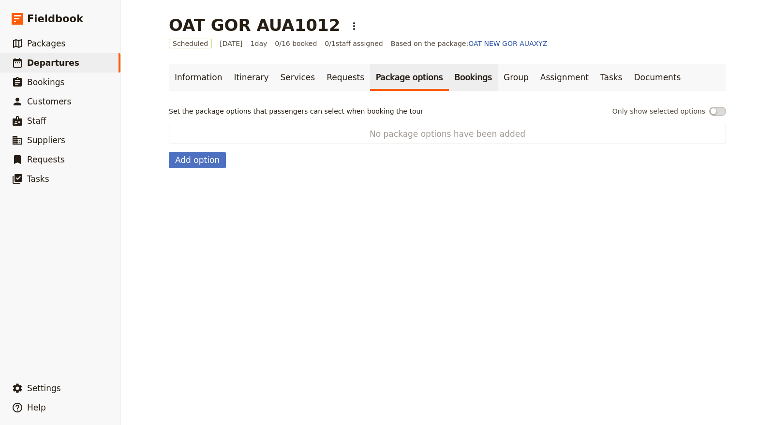
click at [449, 78] on link "Bookings" at bounding box center [473, 77] width 49 height 27
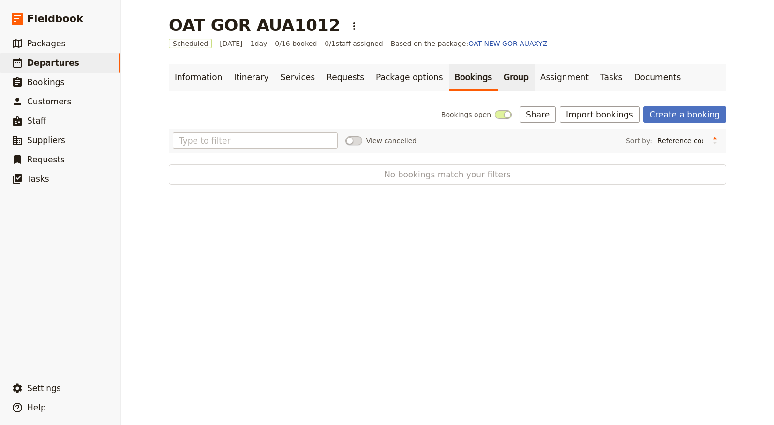
click at [498, 75] on link "Group" at bounding box center [516, 77] width 37 height 27
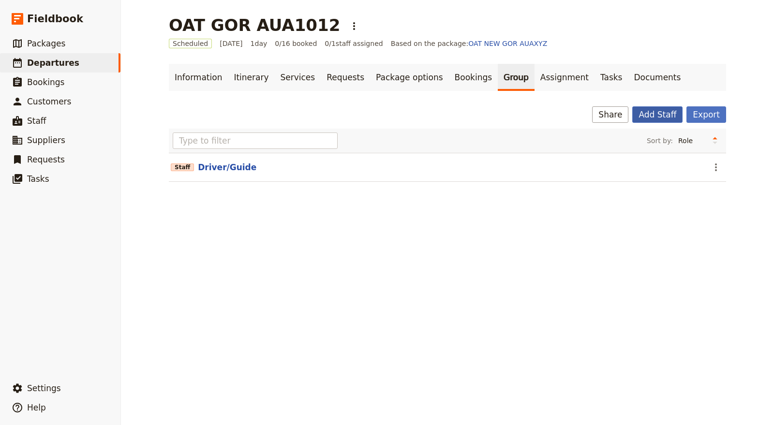
click at [660, 118] on button "Add Staff" at bounding box center [658, 114] width 50 height 16
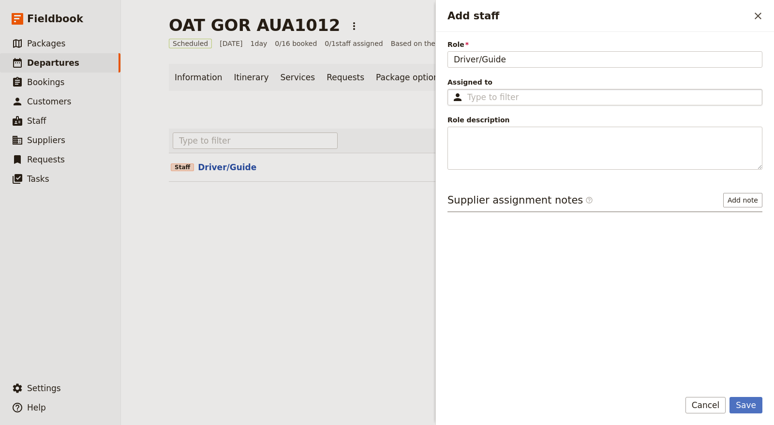
type input "Driver/Guide"
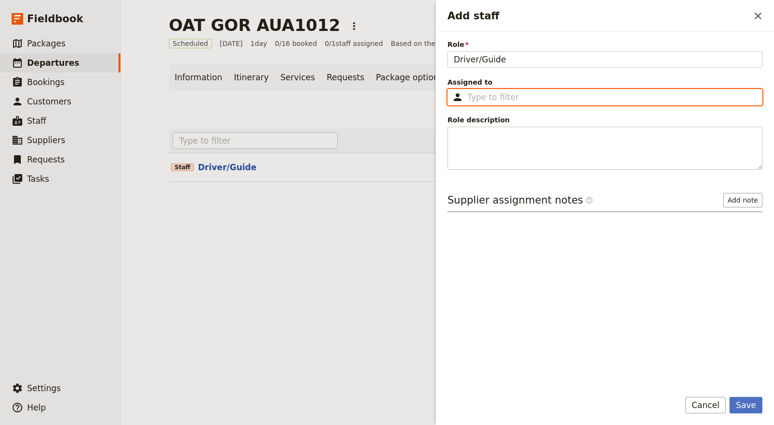
click at [543, 92] on input "Assigned to ​" at bounding box center [612, 97] width 289 height 12
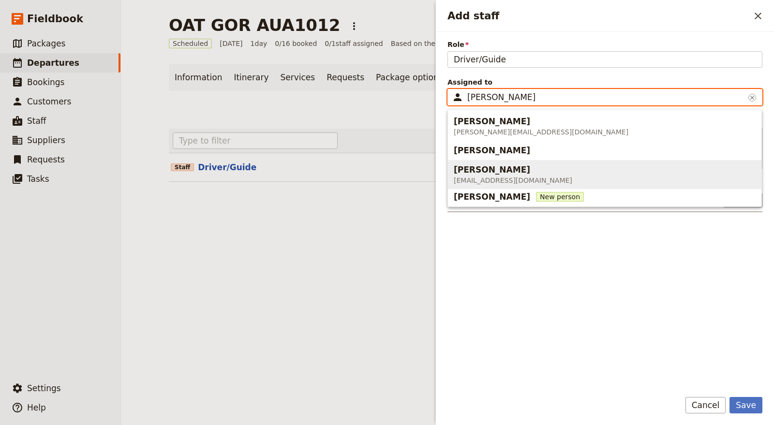
click at [541, 172] on div "[PERSON_NAME]" at bounding box center [513, 170] width 119 height 12
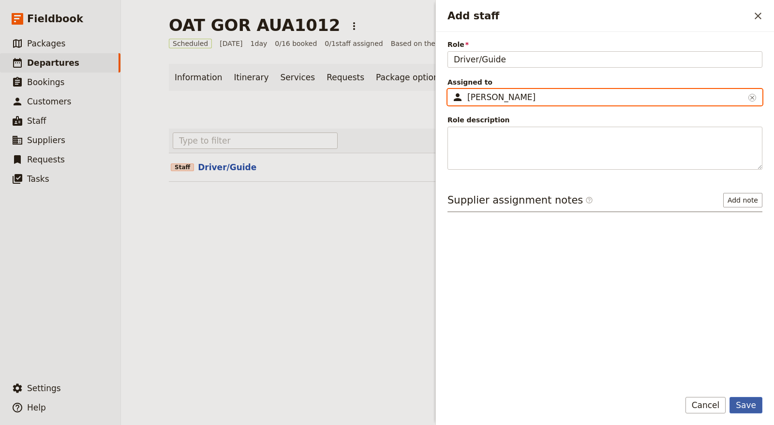
type input "[PERSON_NAME]"
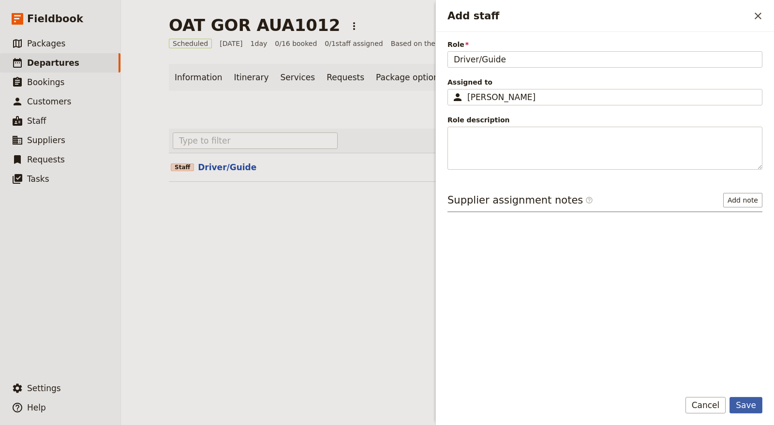
drag, startPoint x: 744, startPoint y: 402, endPoint x: 739, endPoint y: 402, distance: 5.3
click at [744, 402] on button "Save" at bounding box center [746, 405] width 33 height 16
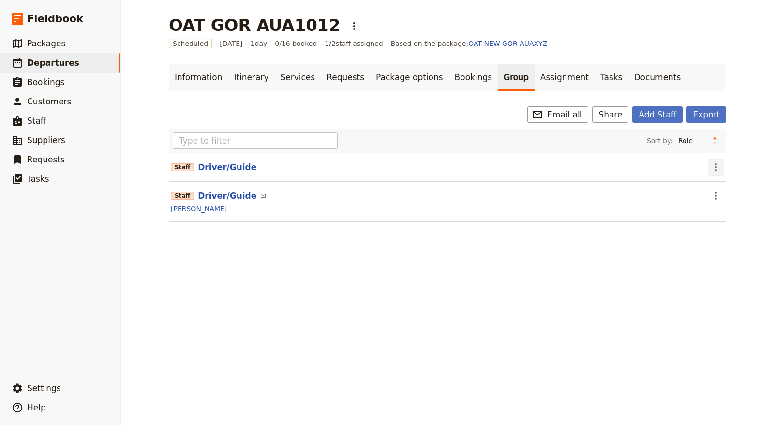
click at [713, 166] on icon "Actions" at bounding box center [716, 168] width 12 height 12
click at [722, 202] on span "Remove staff" at bounding box center [732, 201] width 45 height 10
click at [535, 78] on link "Assignment" at bounding box center [565, 77] width 60 height 27
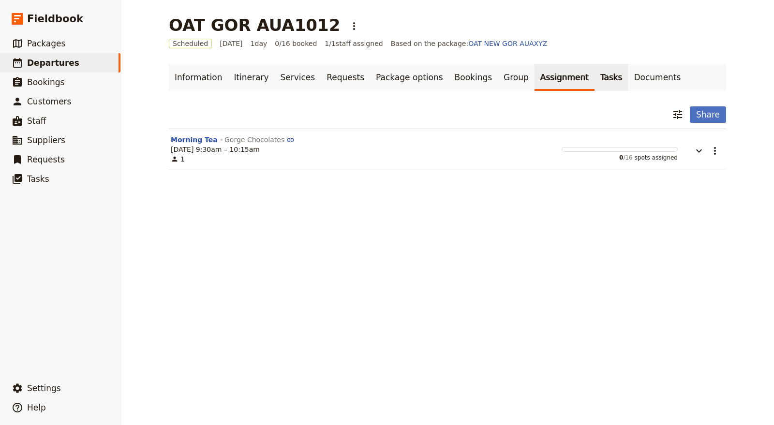
click at [595, 79] on link "Tasks" at bounding box center [612, 77] width 34 height 27
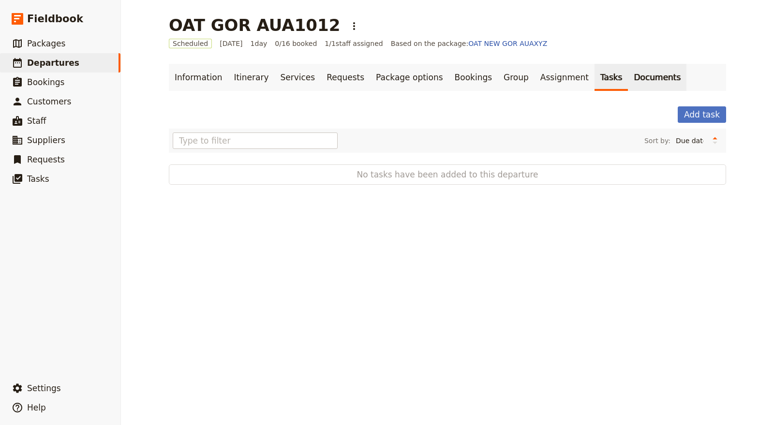
click at [628, 72] on link "Documents" at bounding box center [657, 77] width 59 height 27
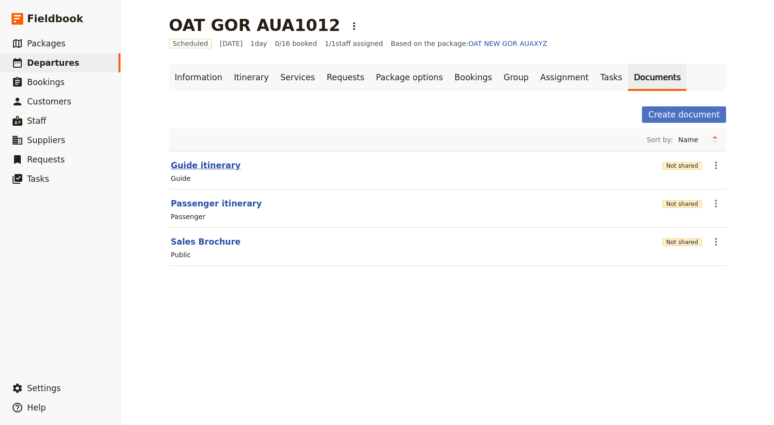
click at [203, 166] on button "Guide itinerary" at bounding box center [206, 166] width 70 height 12
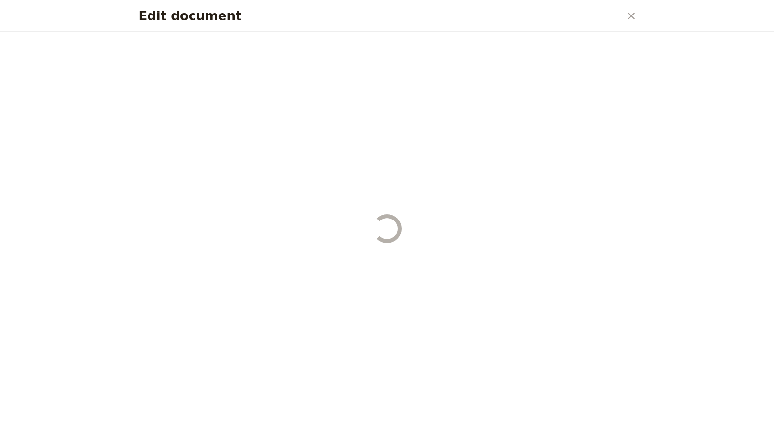
select select "STAFF"
select select "RUN_SHEET"
select select "DEFAULT"
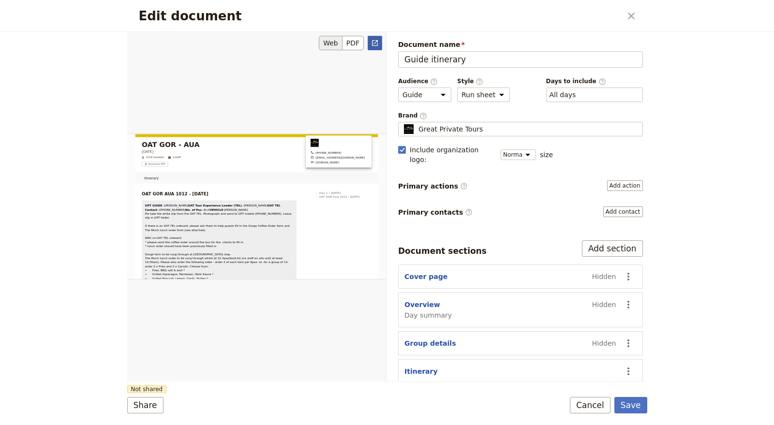
click at [381, 41] on link "​" at bounding box center [375, 43] width 15 height 15
click at [594, 406] on button "Cancel" at bounding box center [590, 405] width 41 height 16
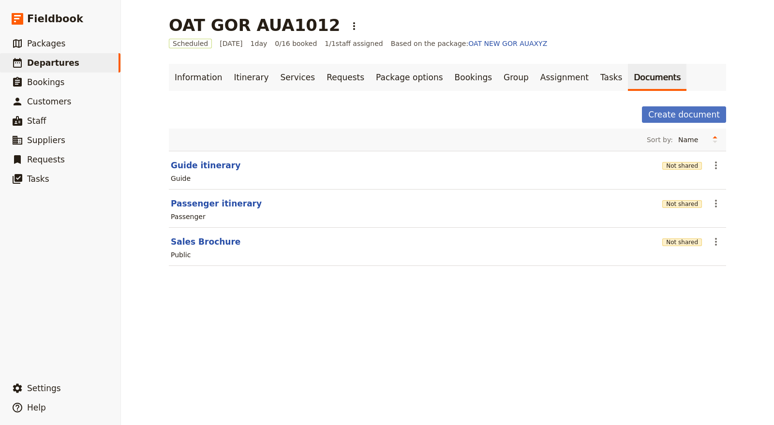
drag, startPoint x: 713, startPoint y: 165, endPoint x: 707, endPoint y: 175, distance: 11.5
click at [713, 166] on icon "Actions" at bounding box center [716, 166] width 12 height 12
click at [716, 186] on span "Share" at bounding box center [719, 186] width 19 height 10
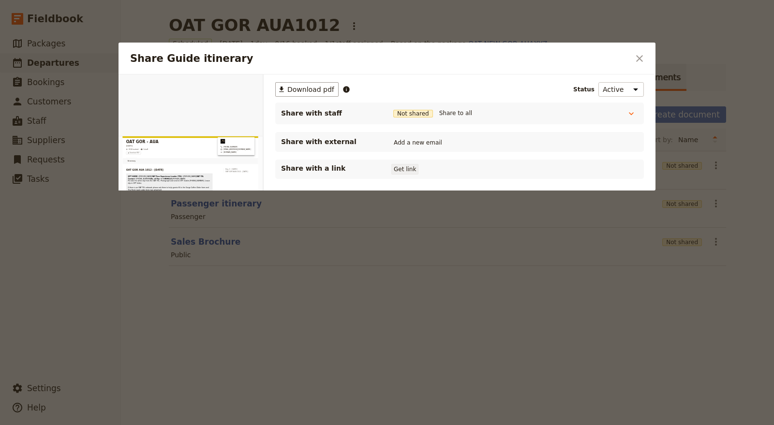
click at [406, 172] on button "Get link" at bounding box center [405, 169] width 27 height 11
click at [483, 172] on button "Get link" at bounding box center [478, 169] width 27 height 11
